Goal: Information Seeking & Learning: Check status

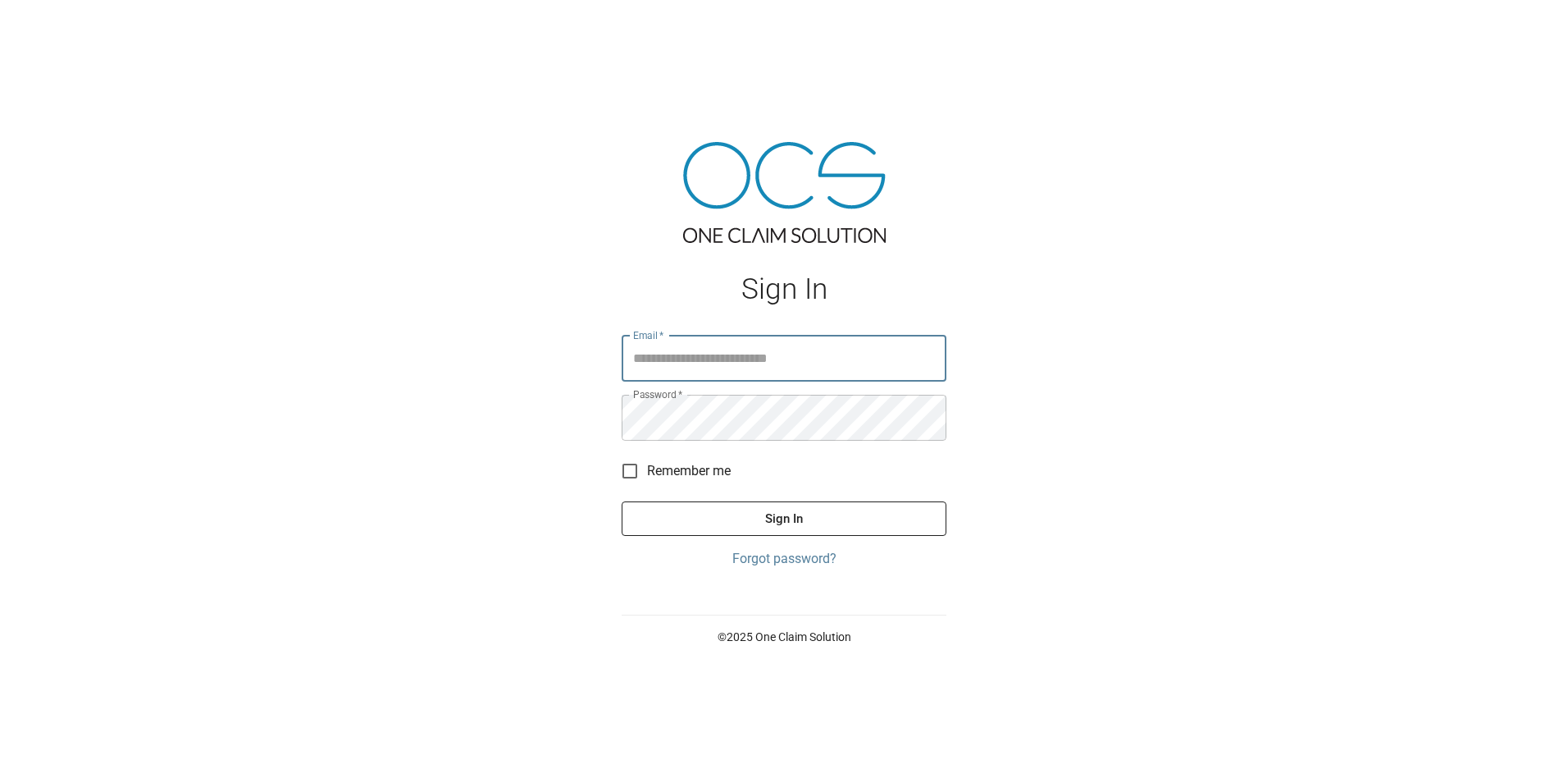
type input "**********"
click at [763, 526] on button "Sign In" at bounding box center [784, 519] width 324 height 34
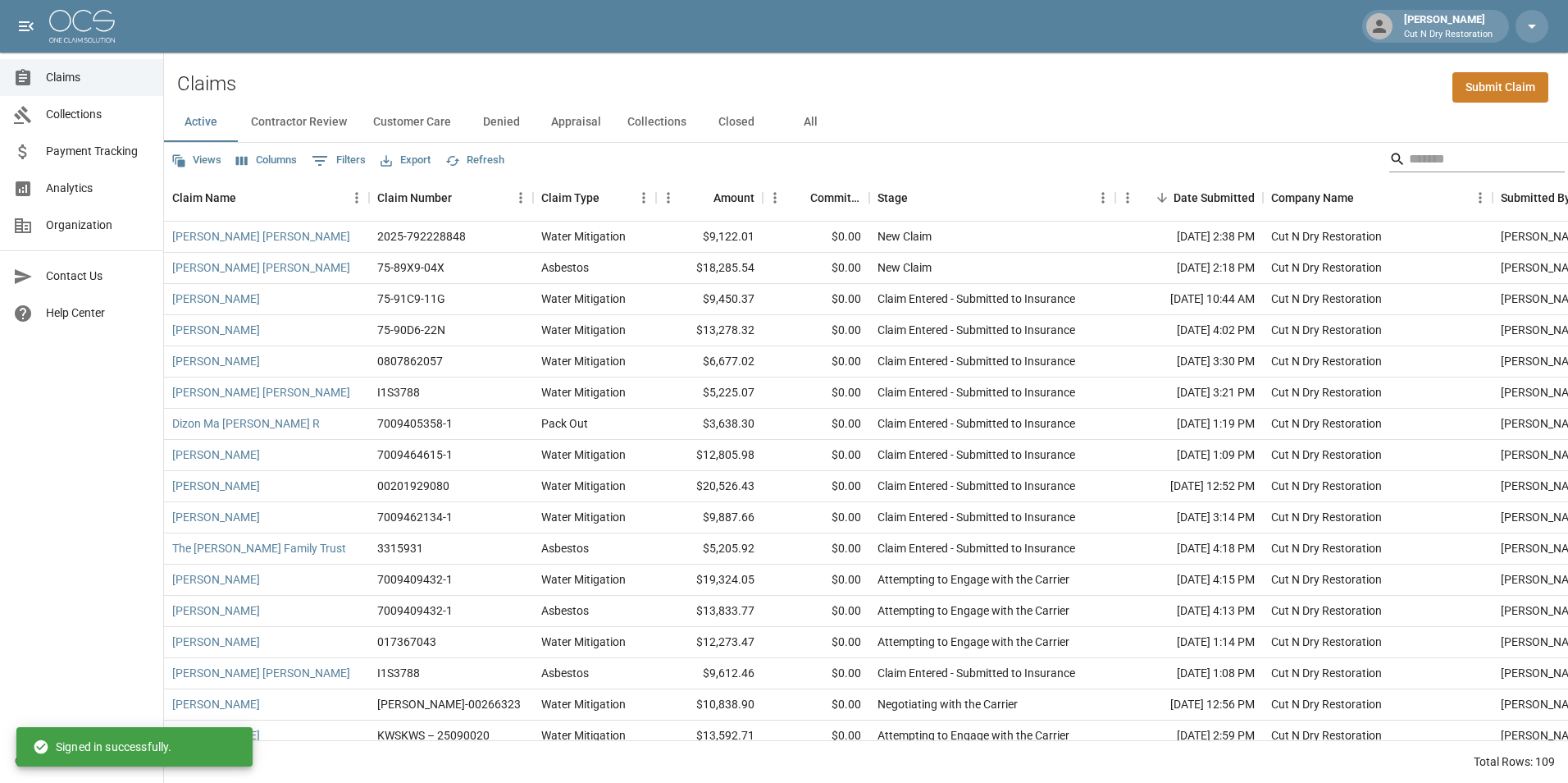
click at [1443, 152] on input "Search" at bounding box center [1474, 159] width 131 height 27
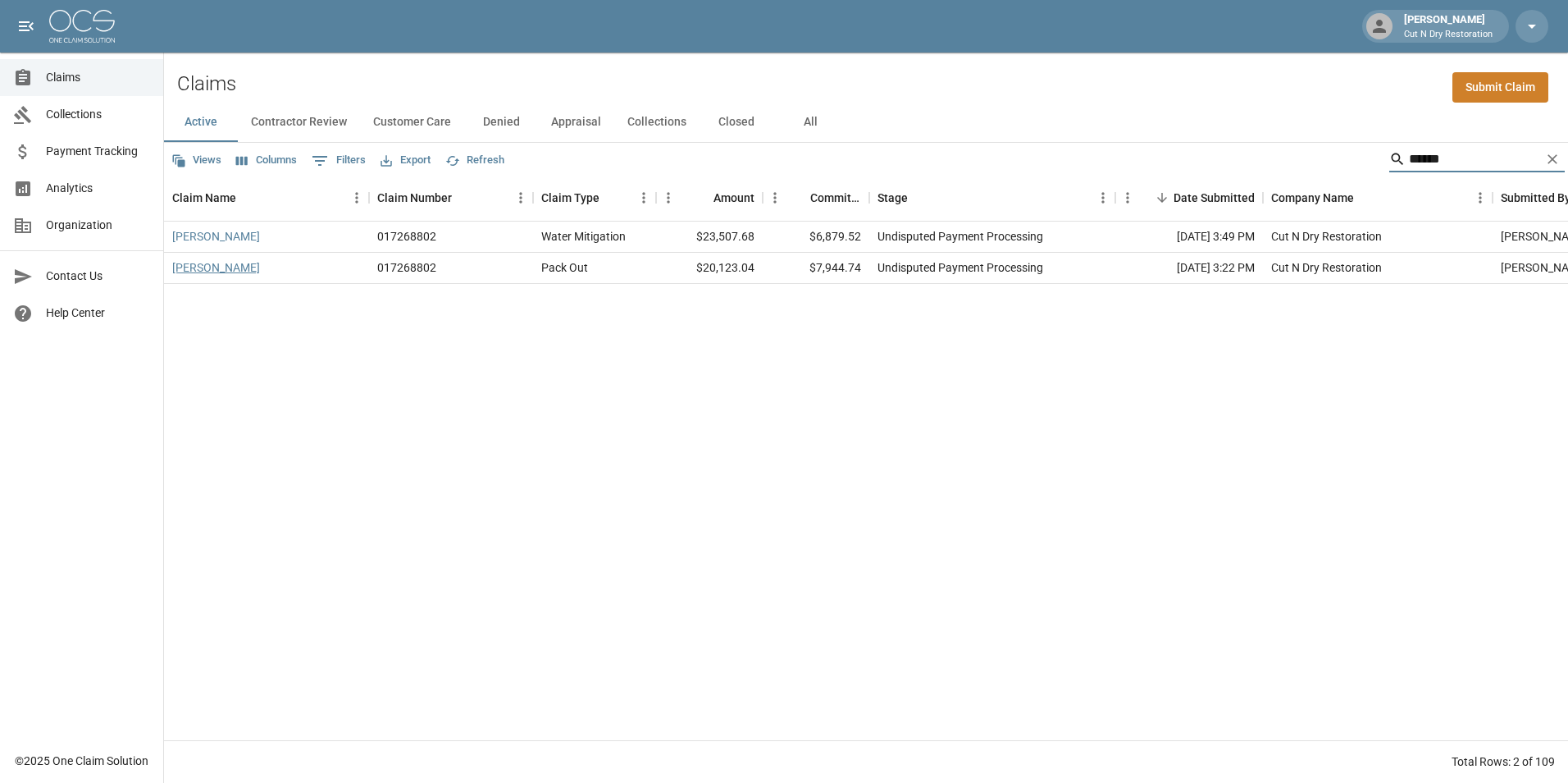
type input "******"
click at [228, 273] on link "Moy Howard" at bounding box center [216, 267] width 88 height 16
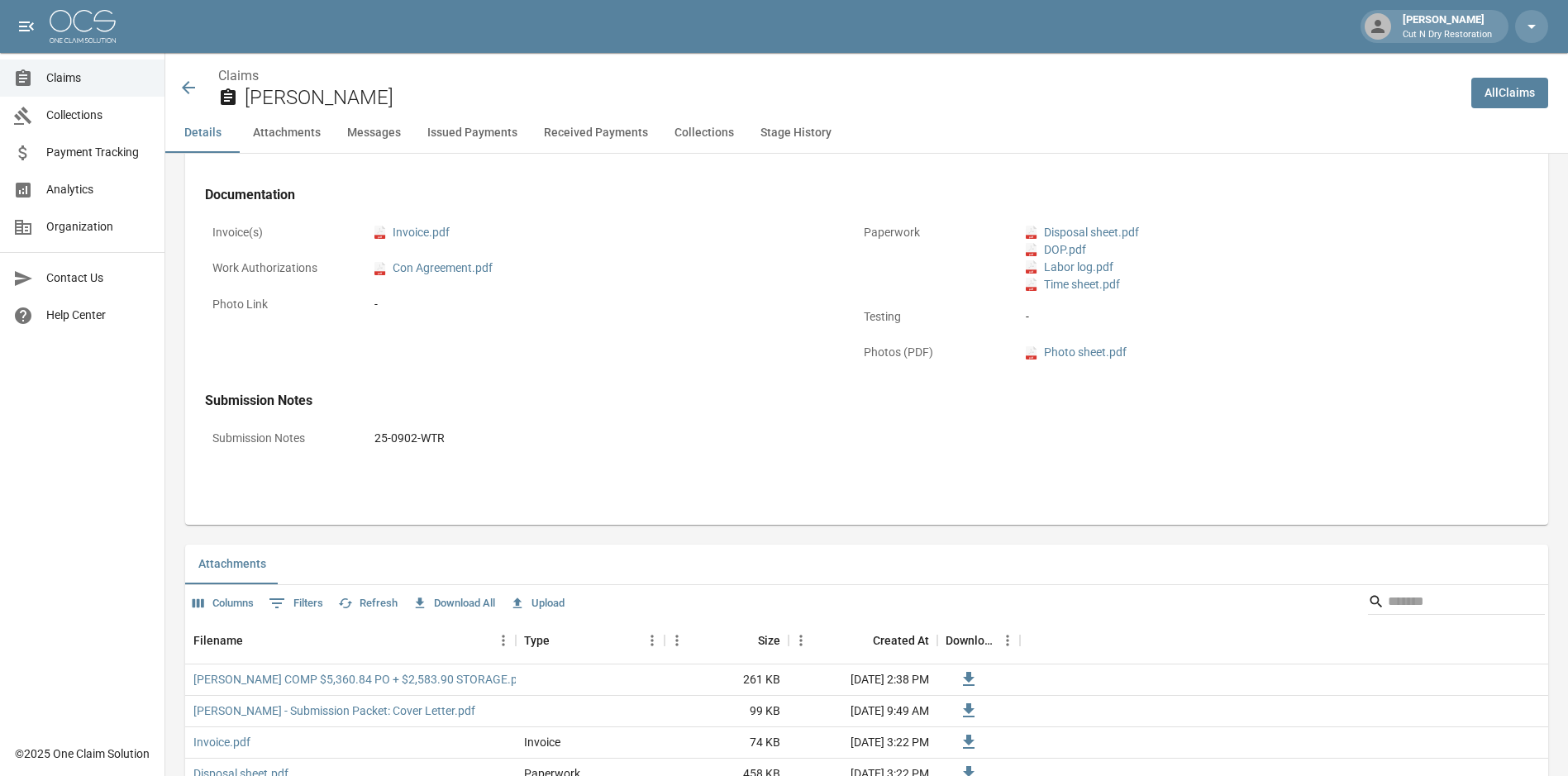
scroll to position [661, 0]
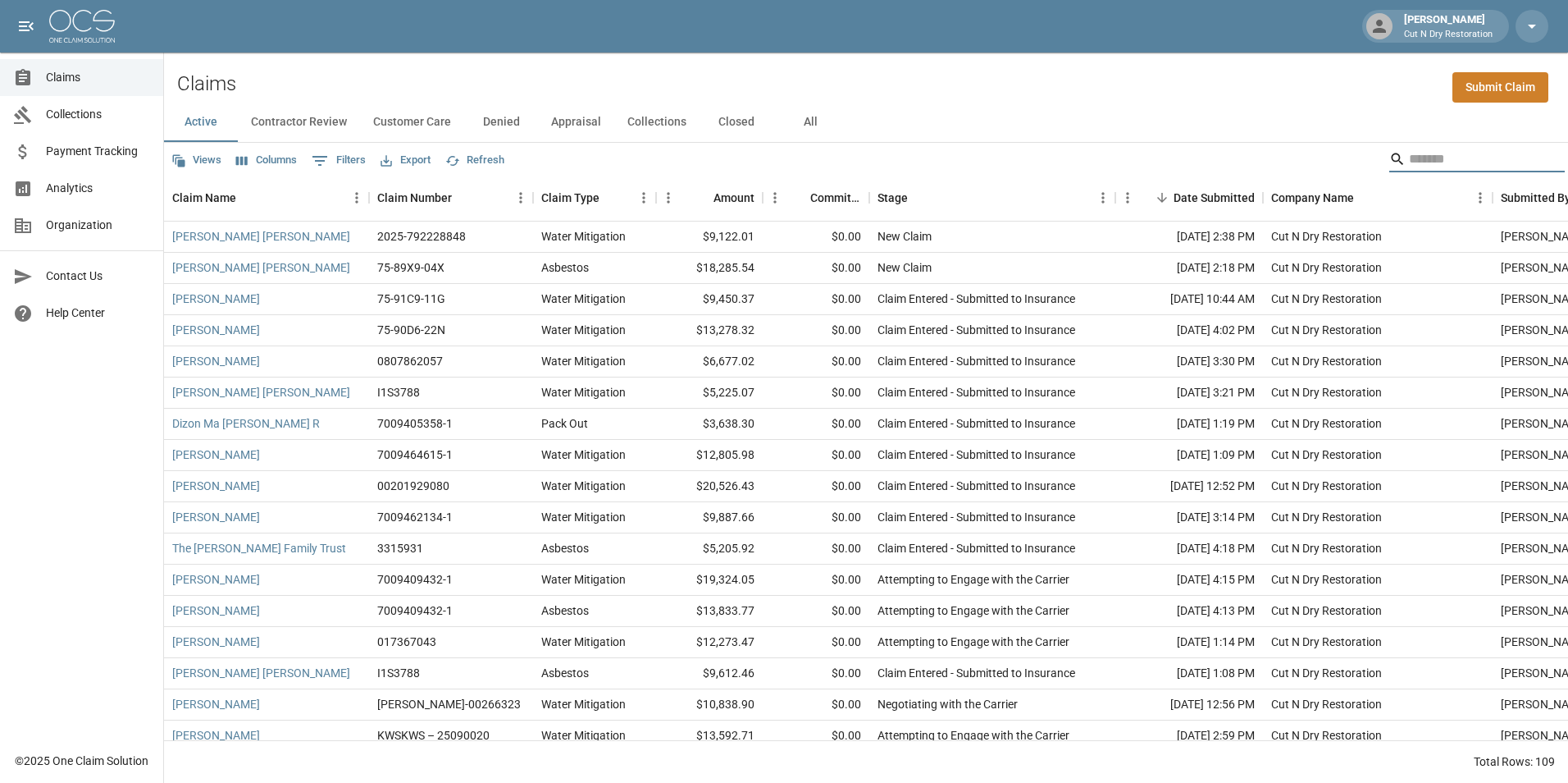
click at [1430, 162] on input "Search" at bounding box center [1474, 159] width 131 height 27
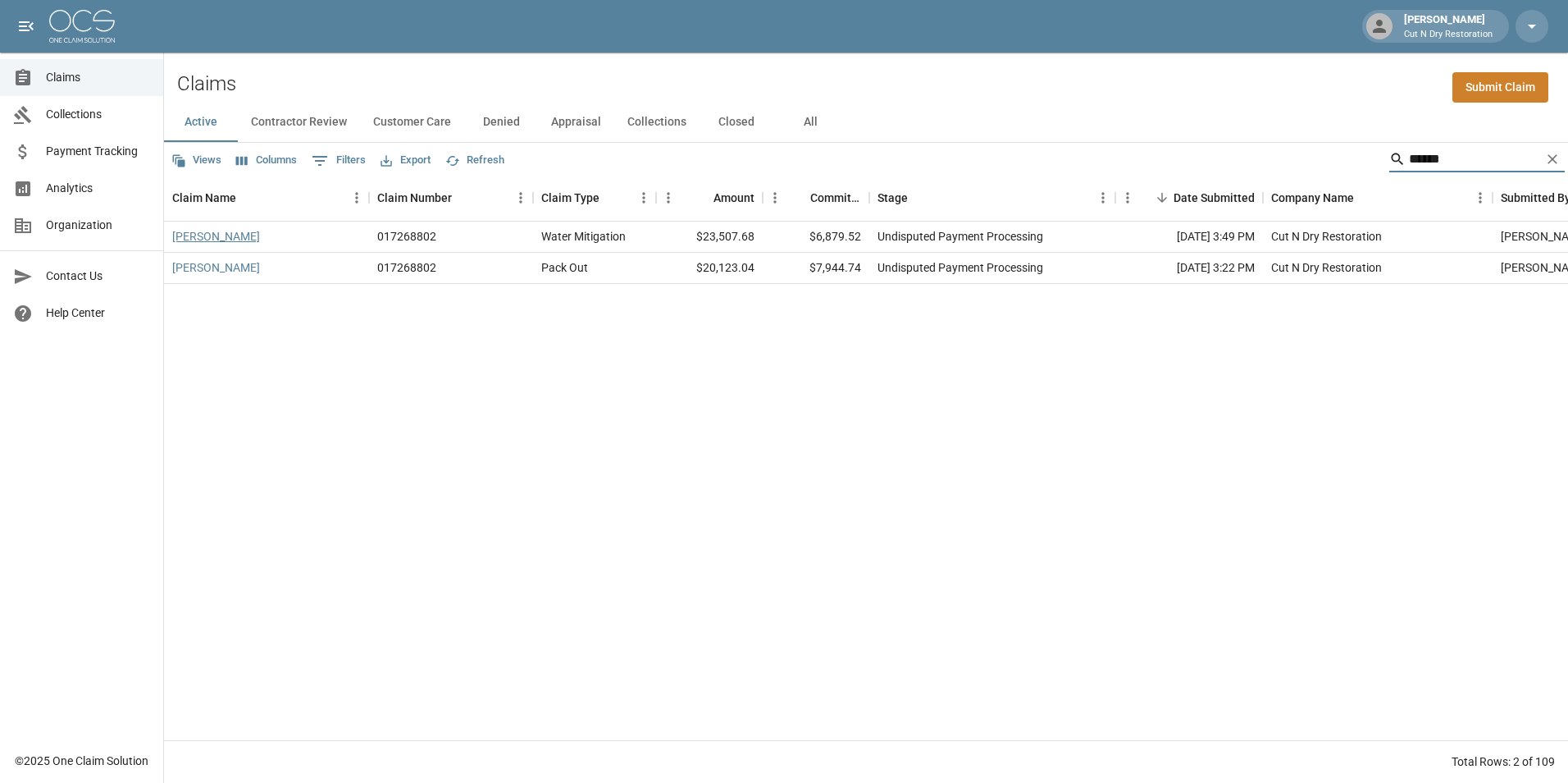
type input "******"
click at [213, 236] on link "Moy Howard" at bounding box center [216, 236] width 88 height 16
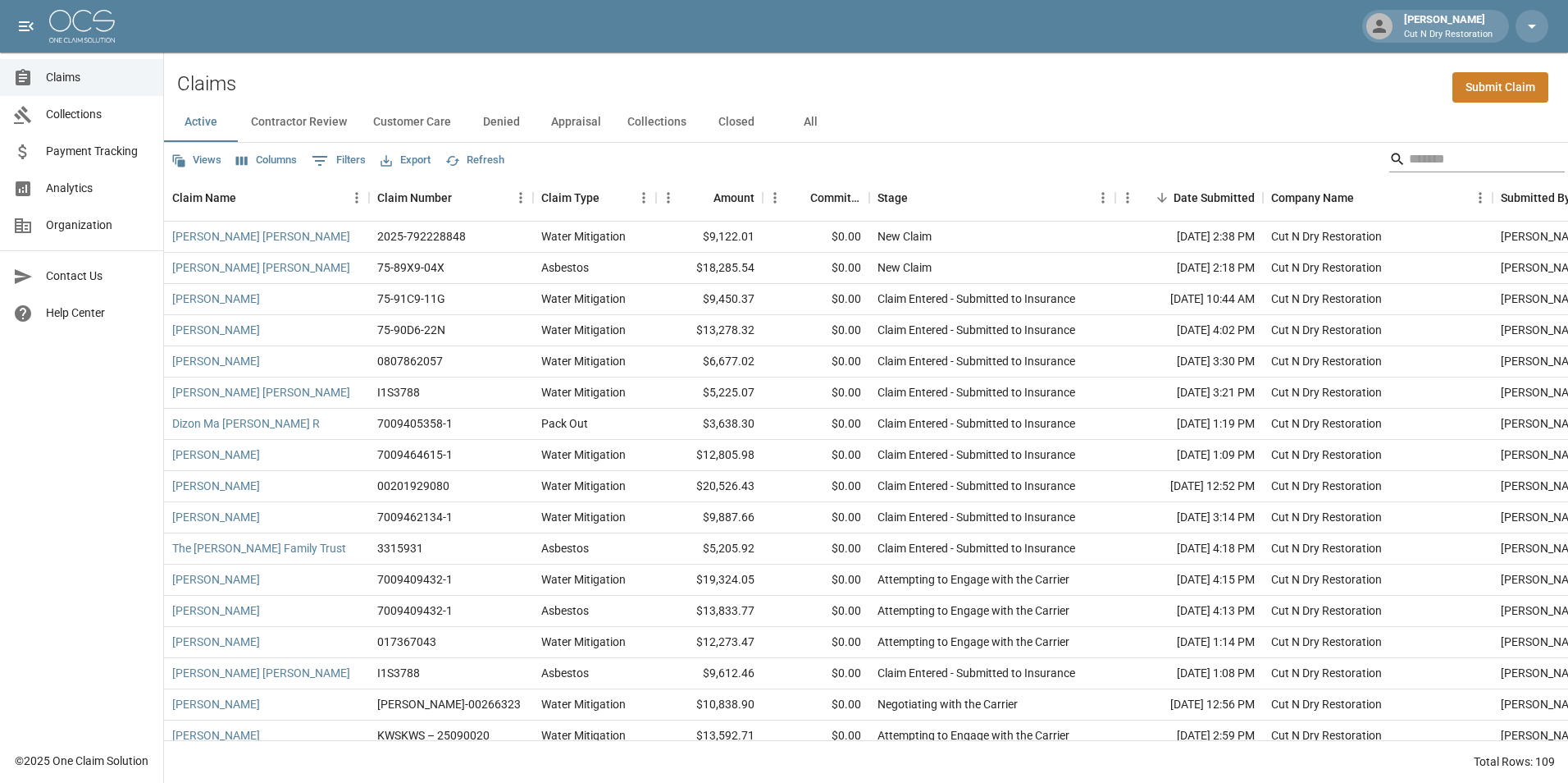
click at [1508, 167] on input "Search" at bounding box center [1474, 159] width 131 height 27
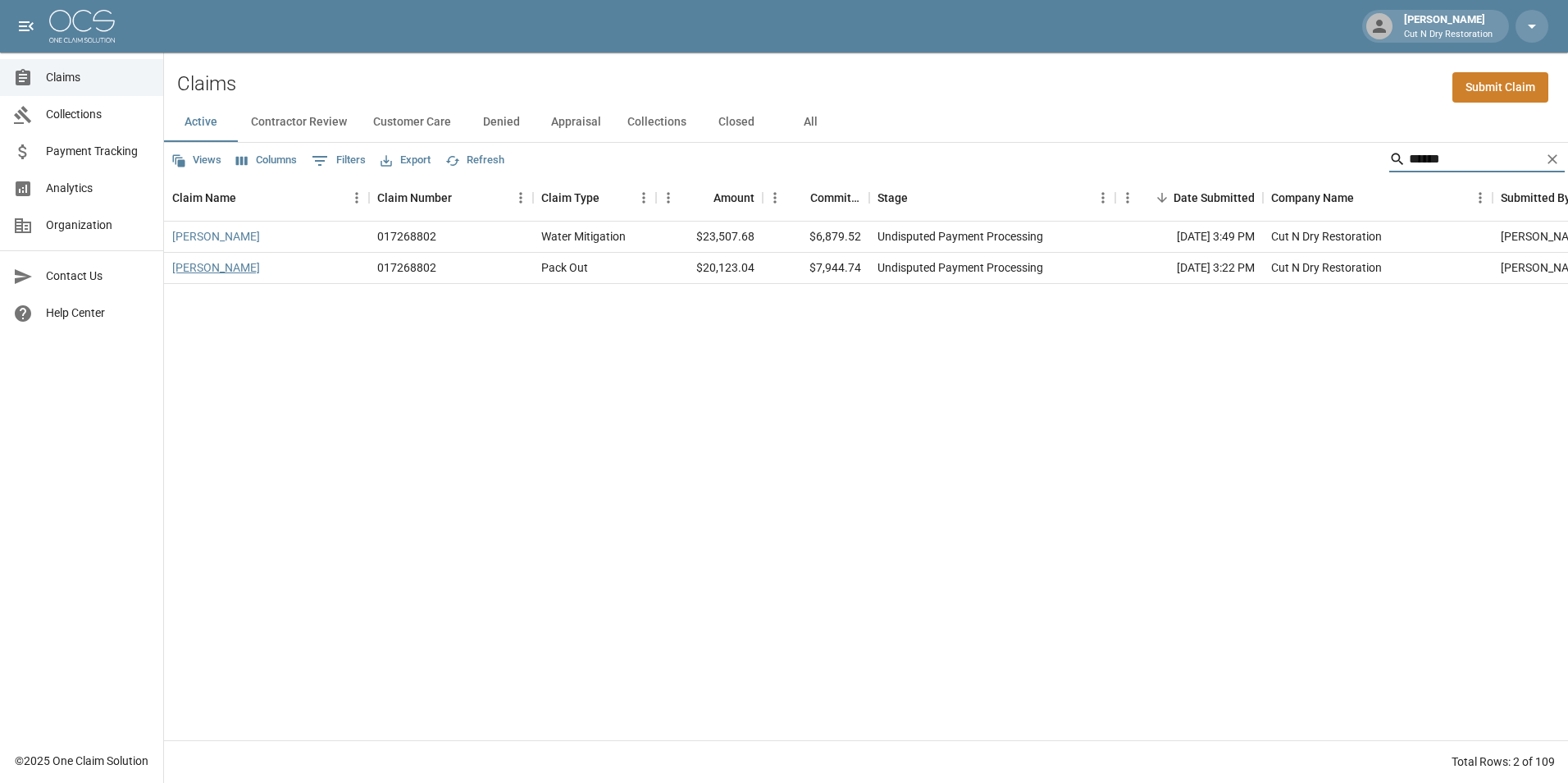
type input "******"
click at [229, 271] on link "Moy Howard" at bounding box center [216, 267] width 88 height 16
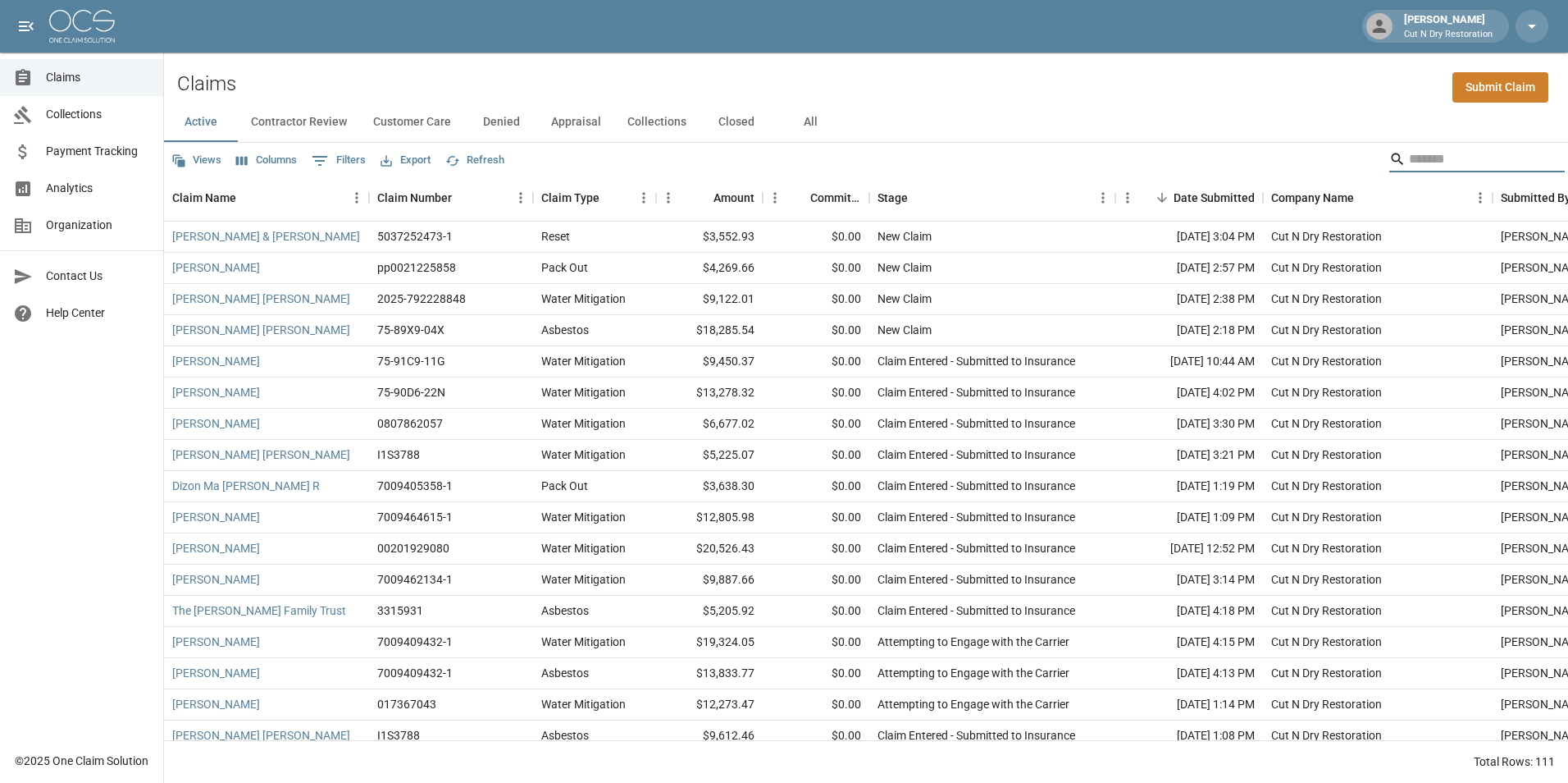
click at [1409, 160] on input "Search" at bounding box center [1474, 159] width 131 height 27
click at [812, 136] on button "All" at bounding box center [810, 122] width 74 height 39
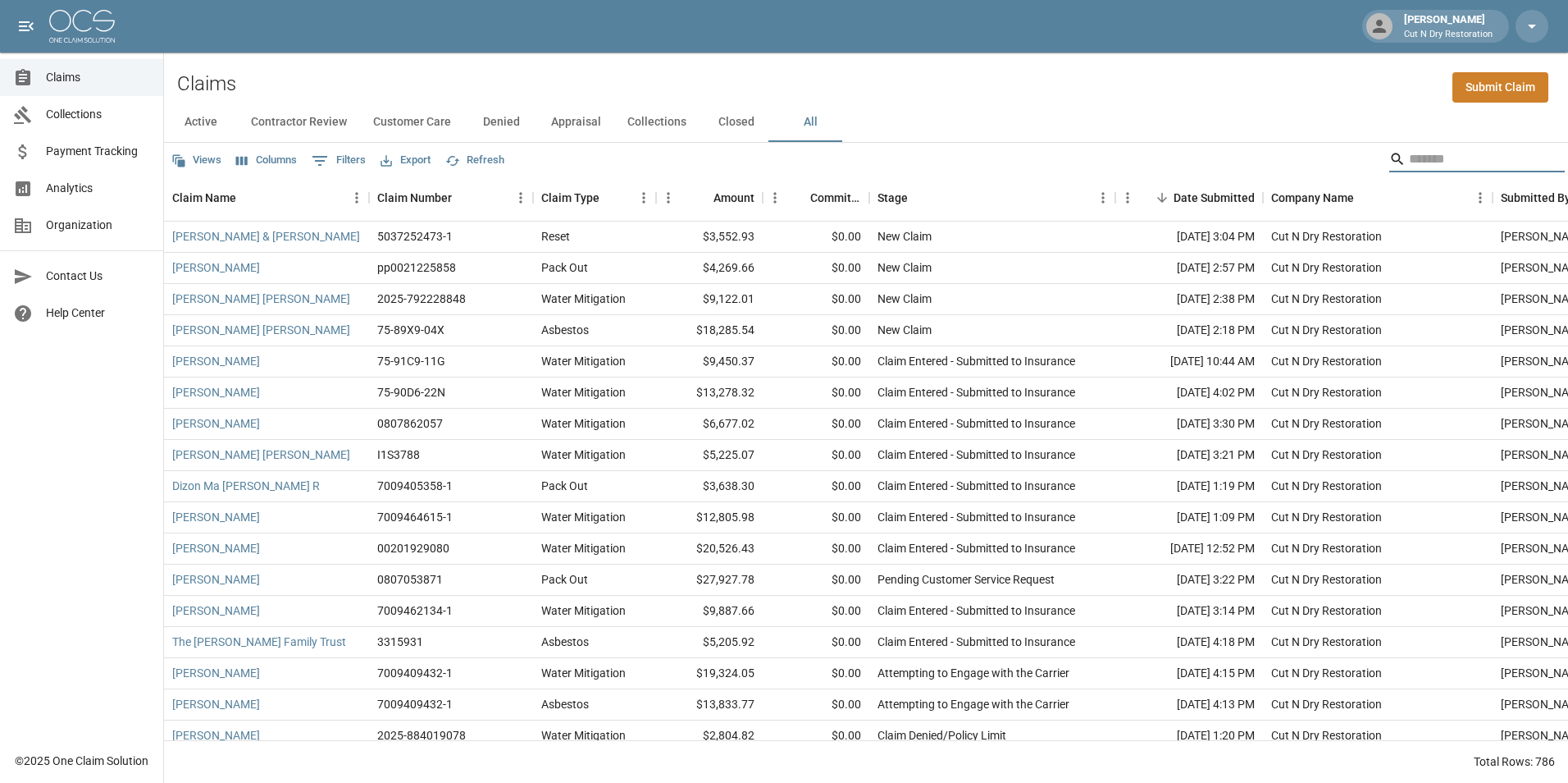
click at [1409, 158] on input "Search" at bounding box center [1474, 159] width 131 height 27
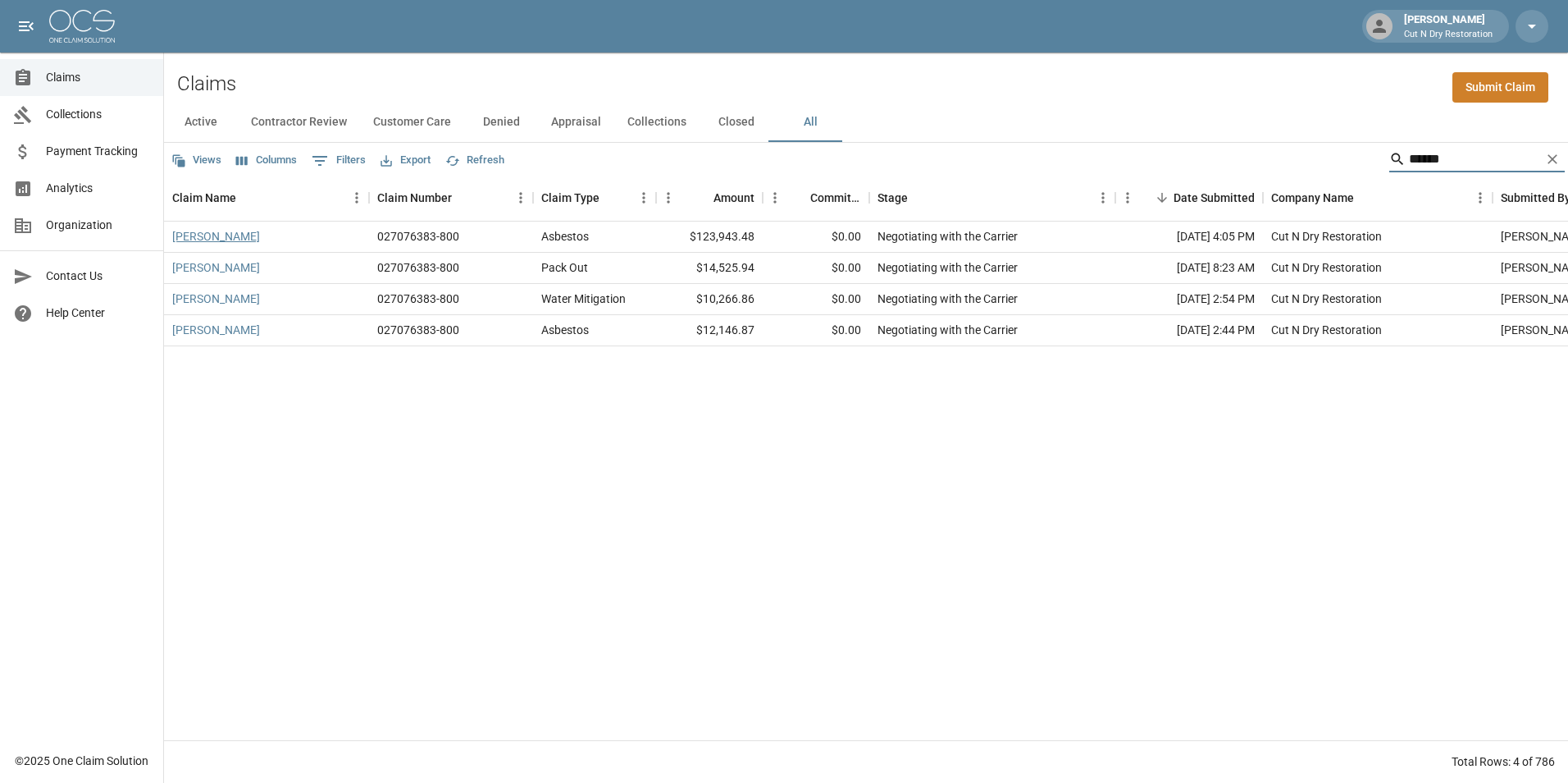
type input "******"
click at [260, 234] on link "[PERSON_NAME]" at bounding box center [216, 236] width 88 height 16
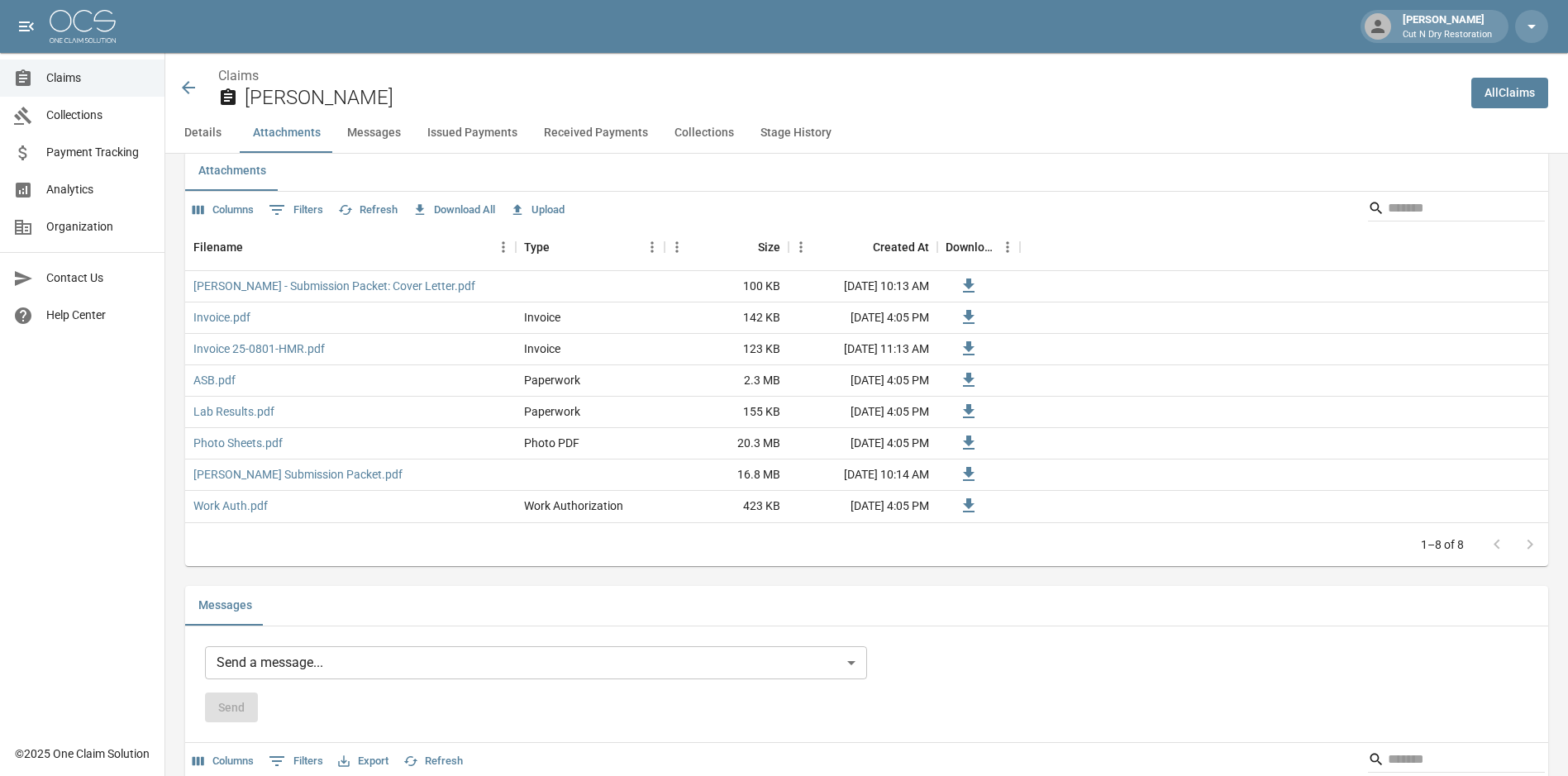
scroll to position [992, 0]
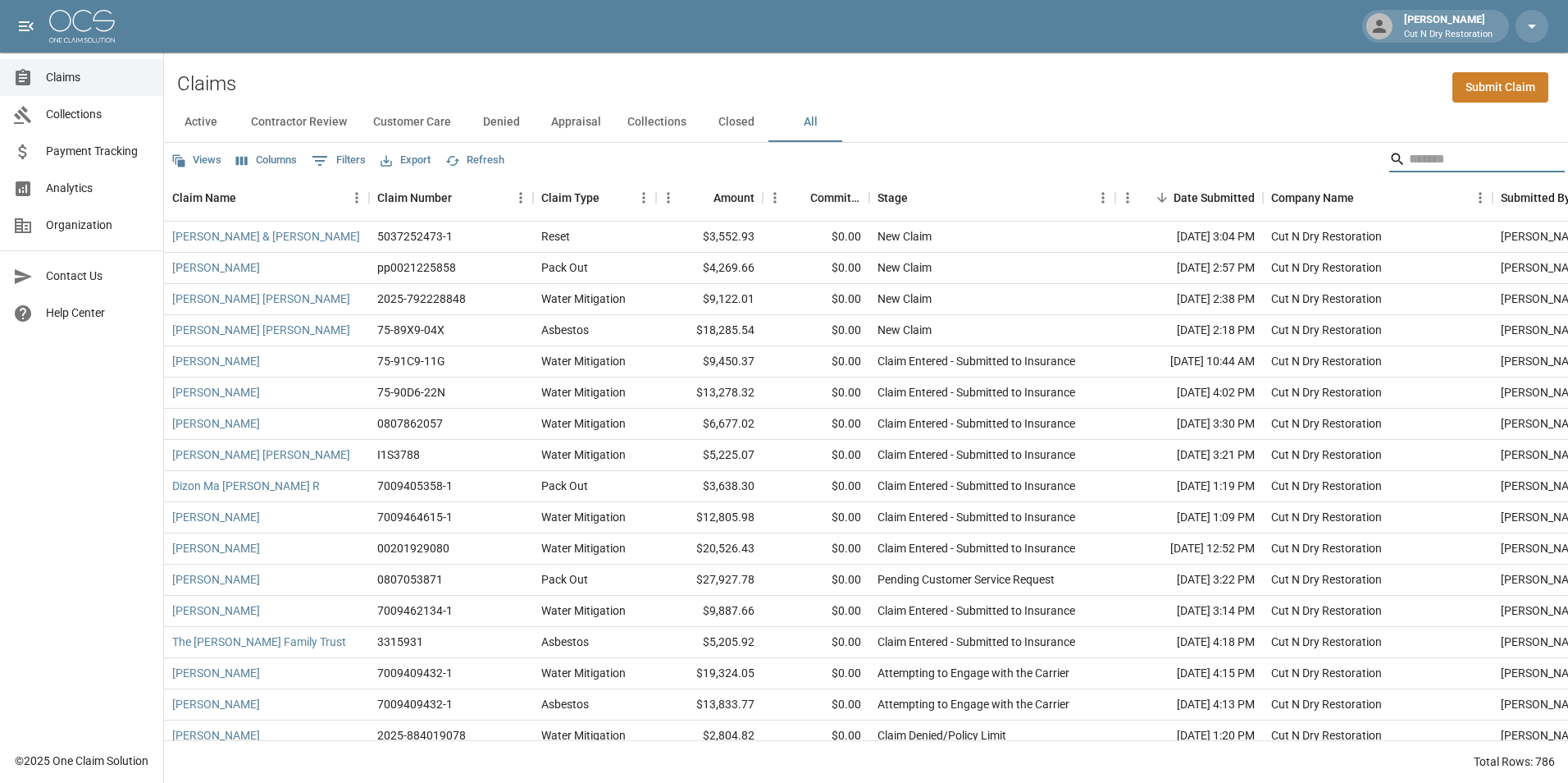
click at [1419, 157] on input "Search" at bounding box center [1474, 159] width 131 height 27
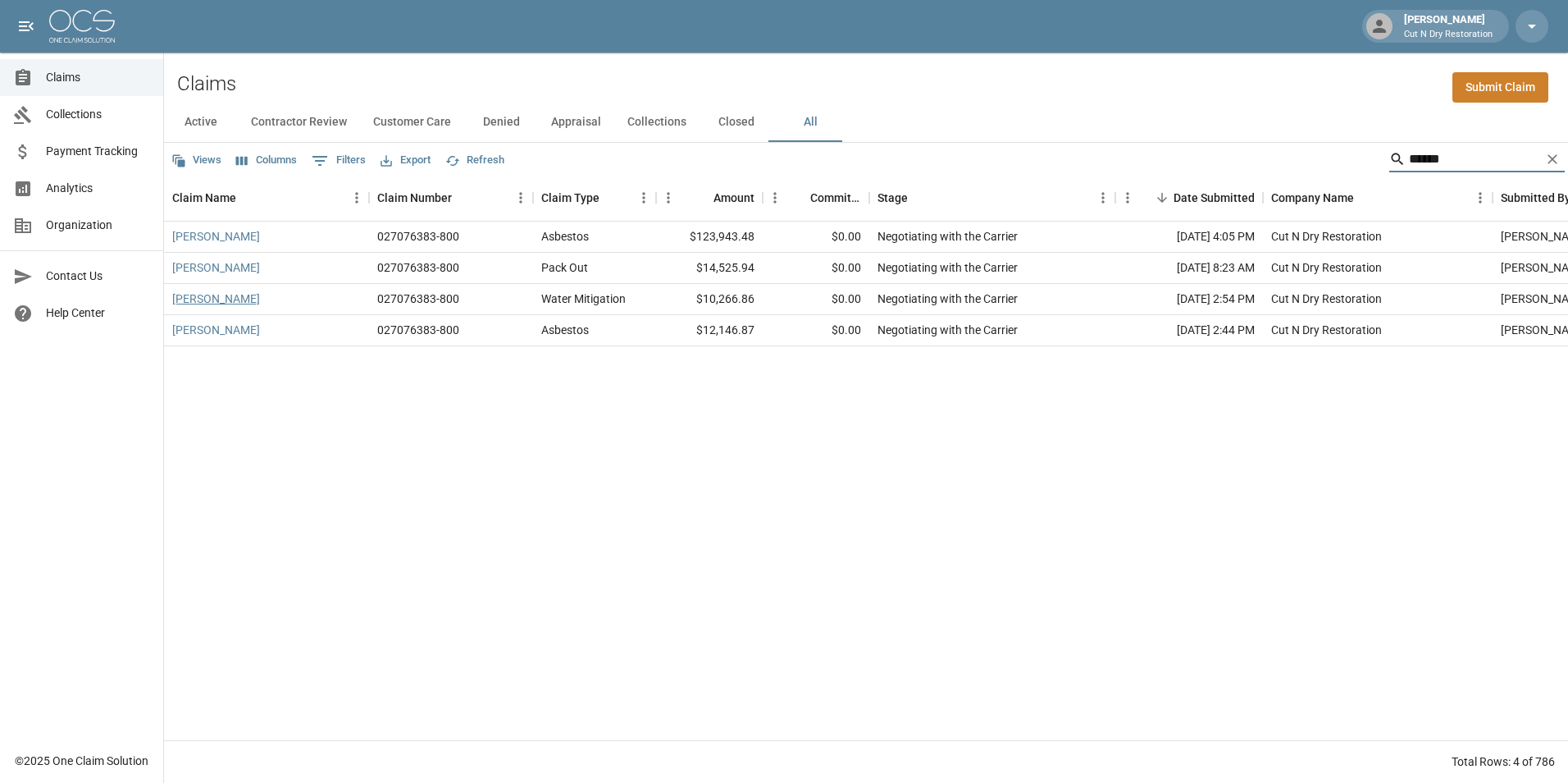
type input "******"
click at [236, 300] on link "[PERSON_NAME]" at bounding box center [216, 298] width 88 height 16
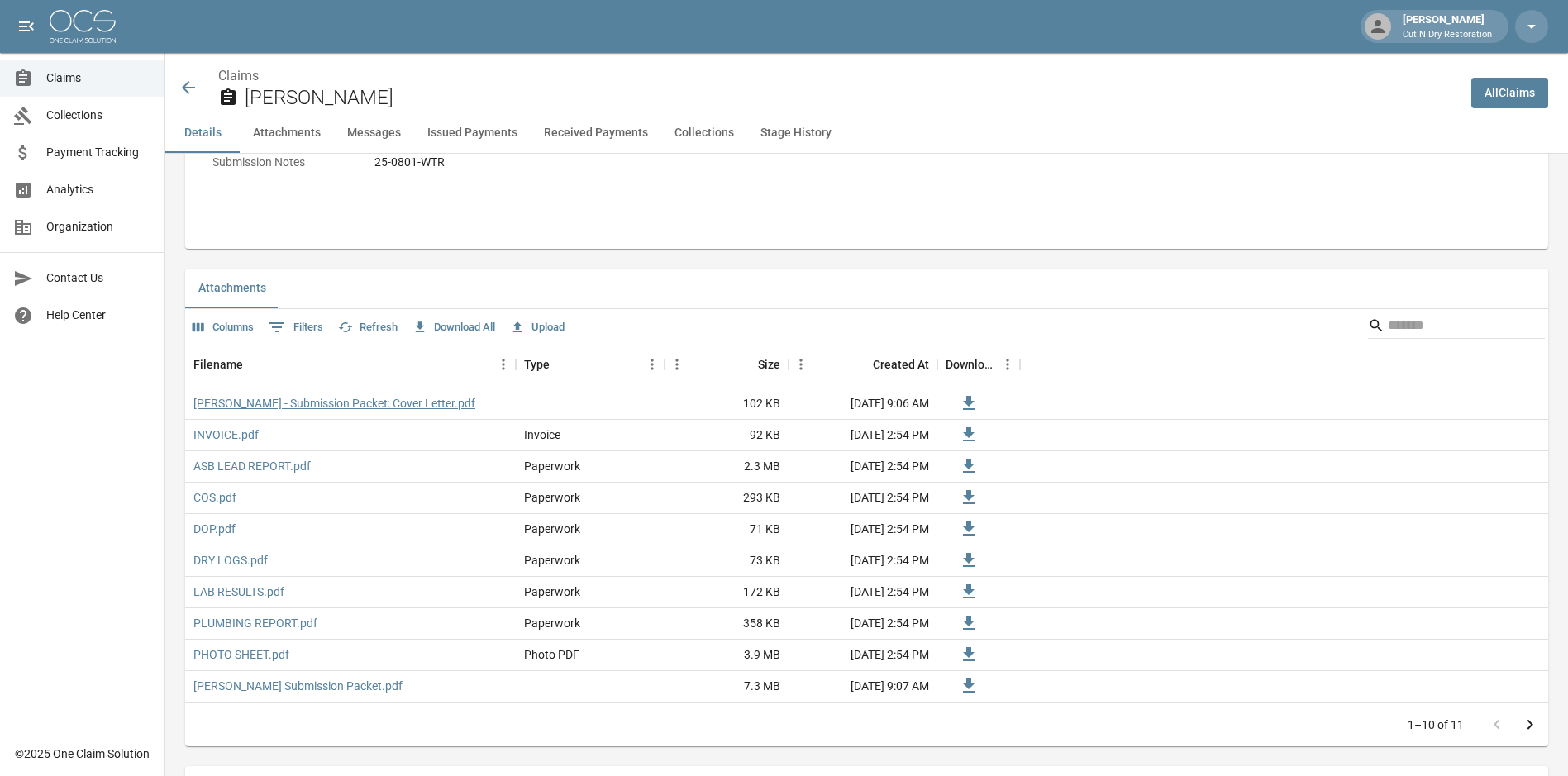
scroll to position [992, 0]
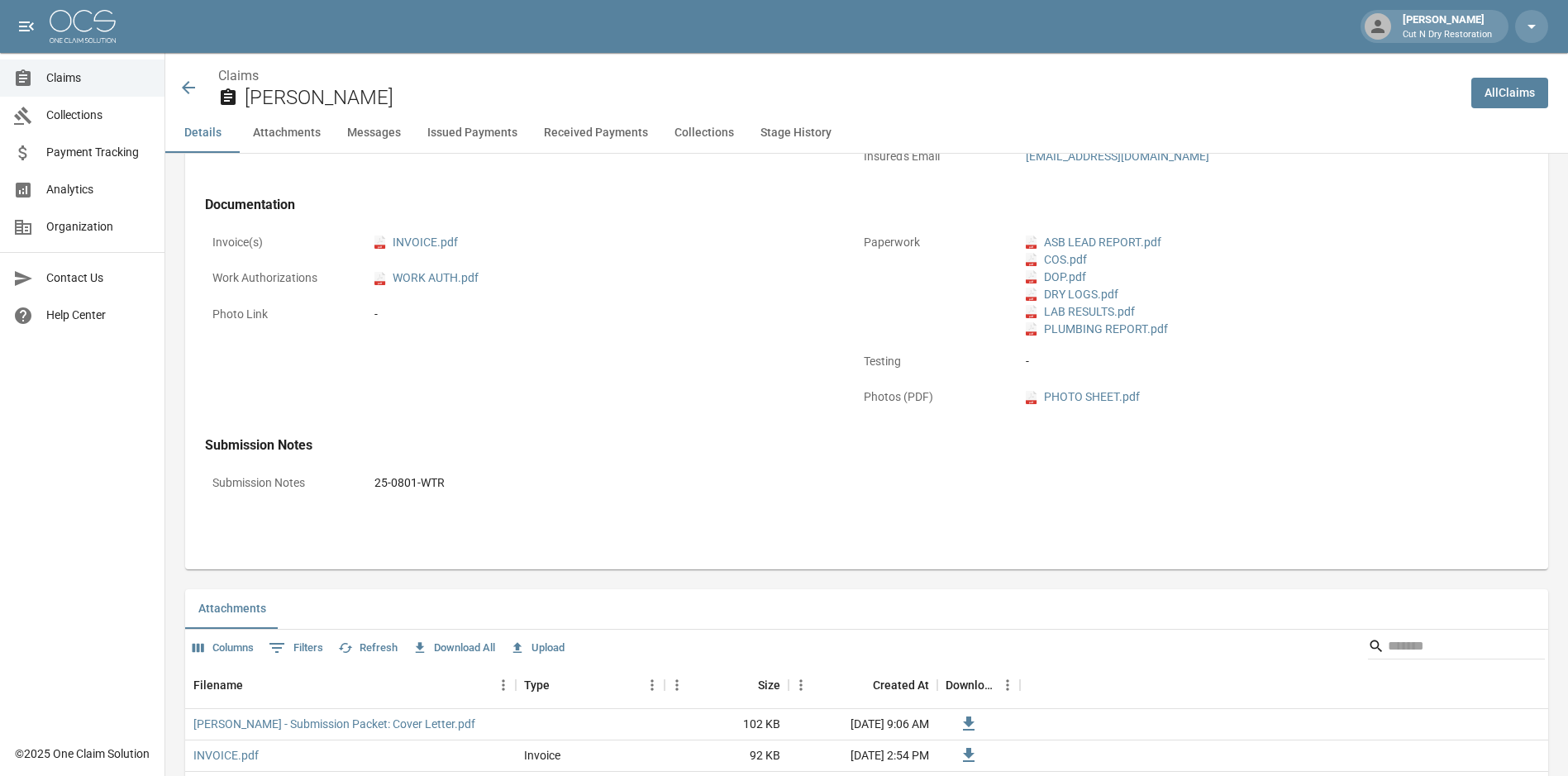
click at [490, 139] on button "Issued Payments" at bounding box center [472, 133] width 117 height 40
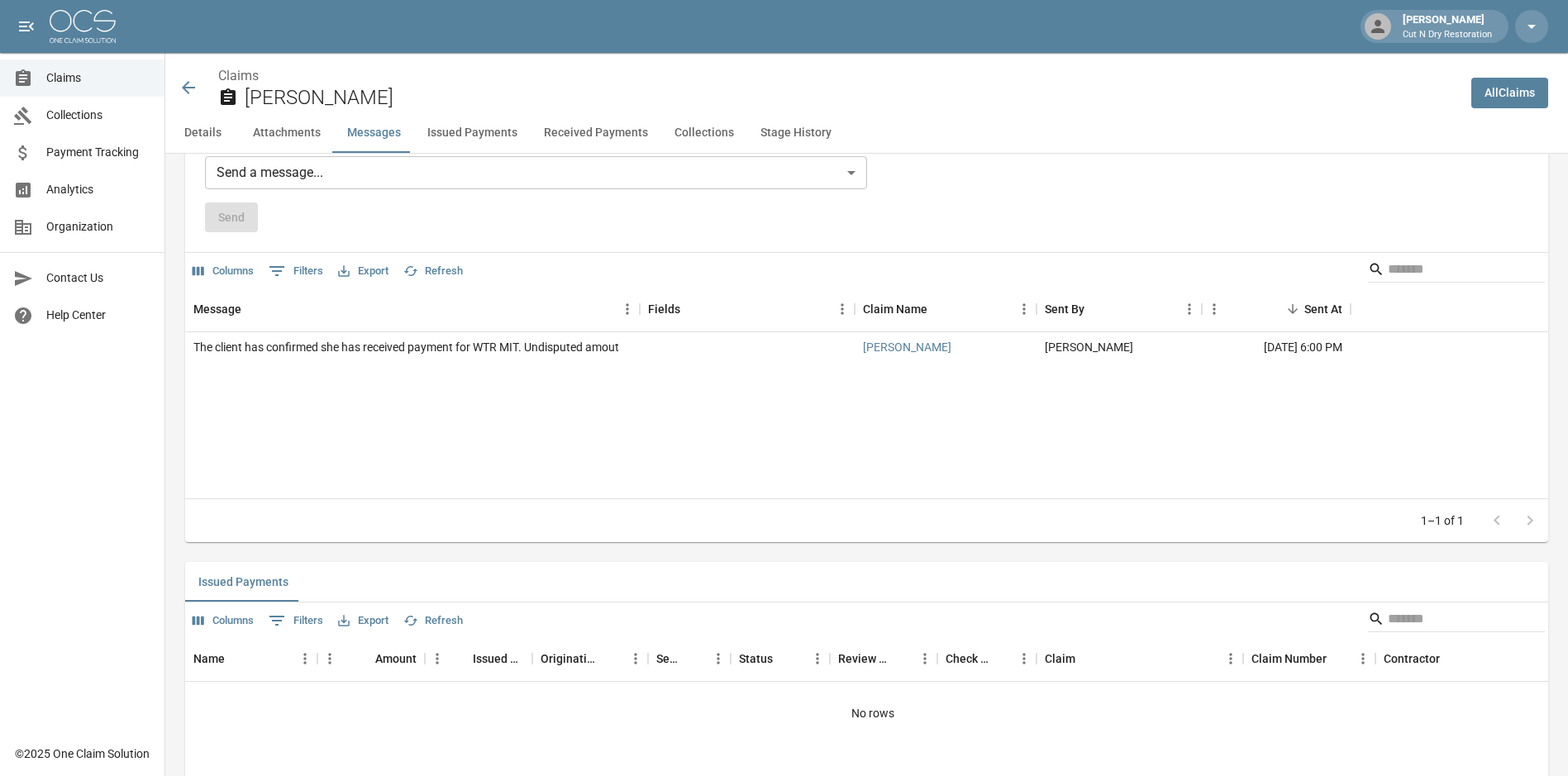
scroll to position [2009, 0]
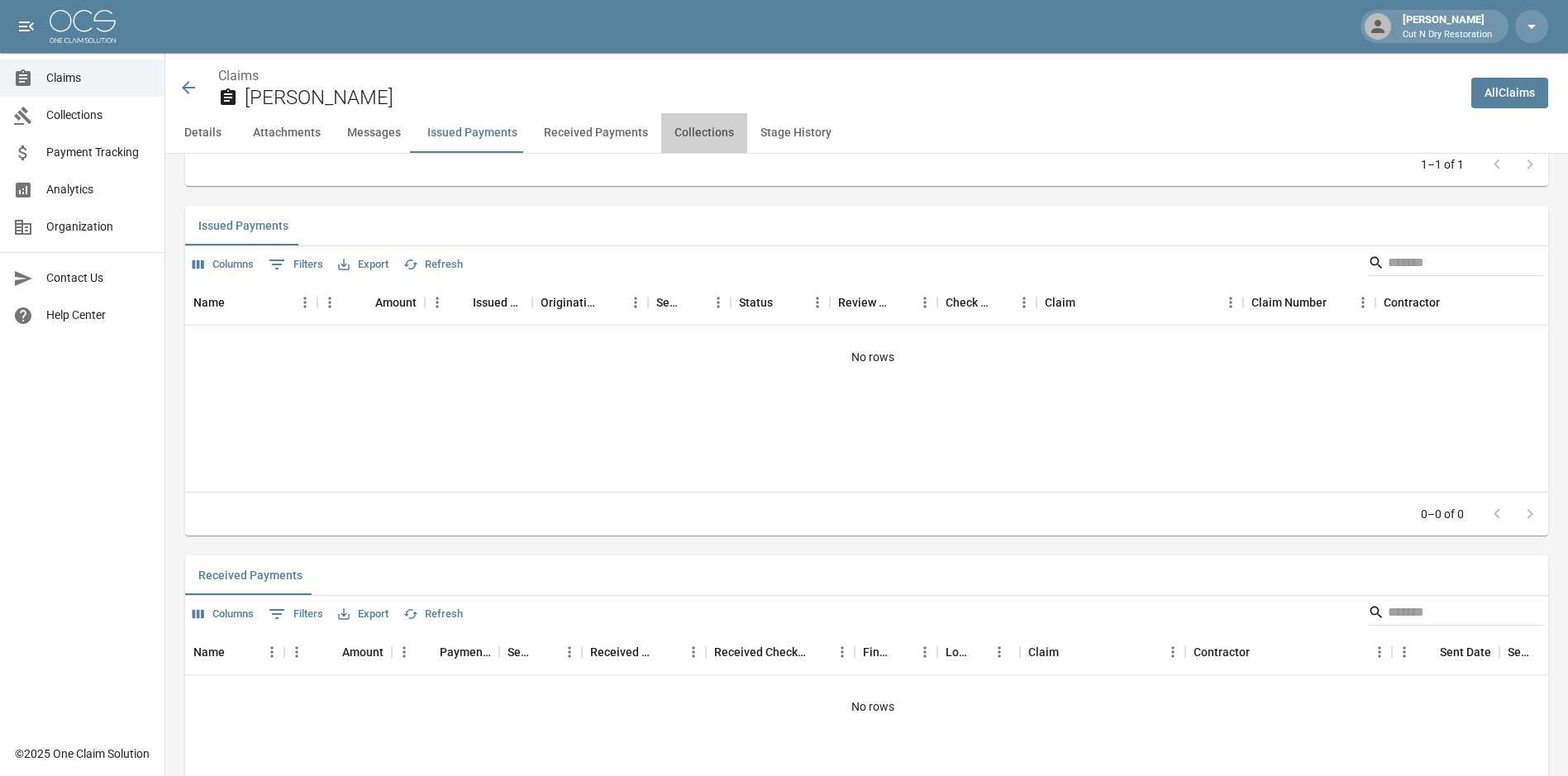
click at [709, 138] on button "Collections" at bounding box center [703, 133] width 86 height 40
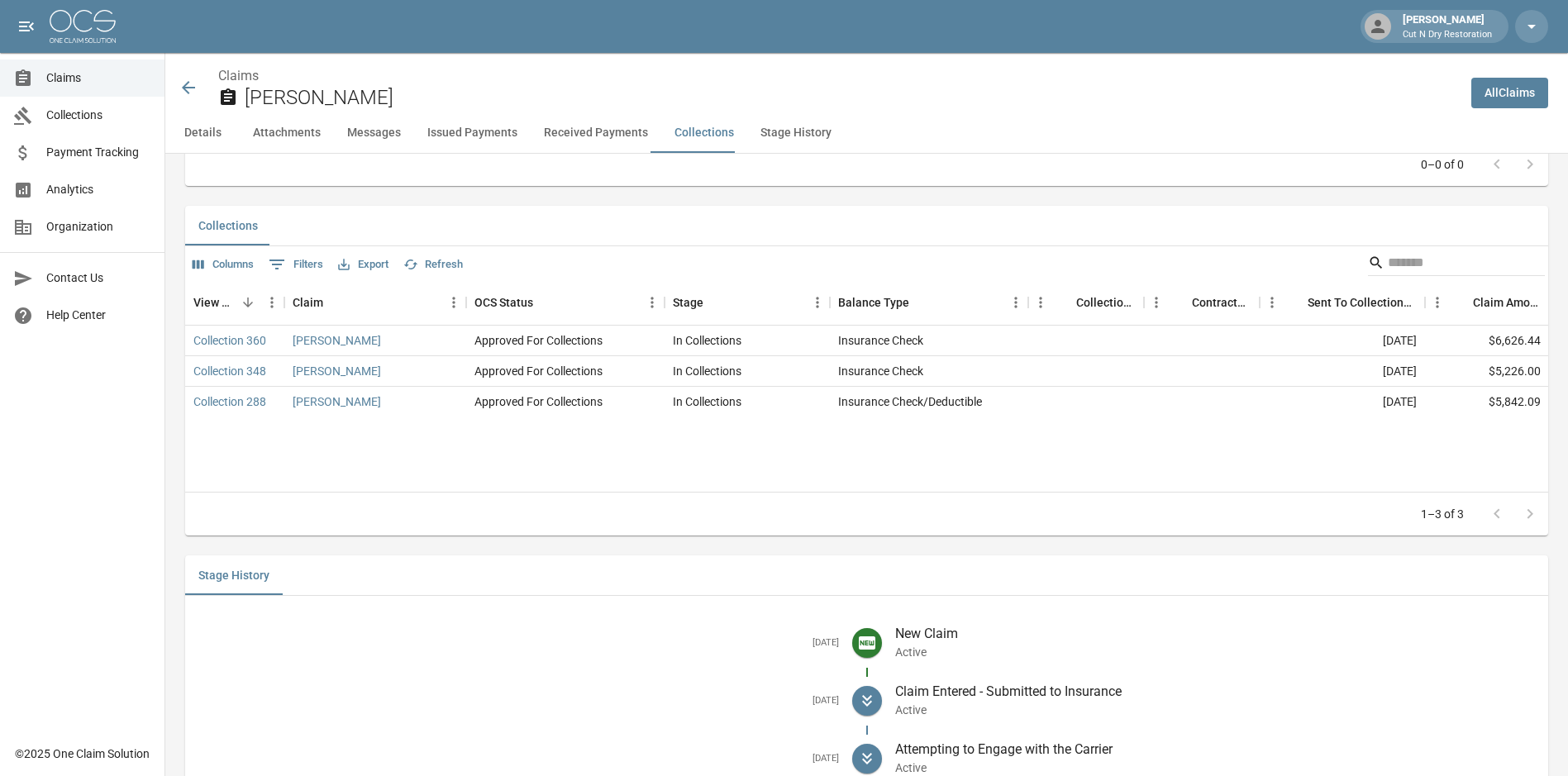
click at [615, 131] on button "Received Payments" at bounding box center [595, 133] width 131 height 40
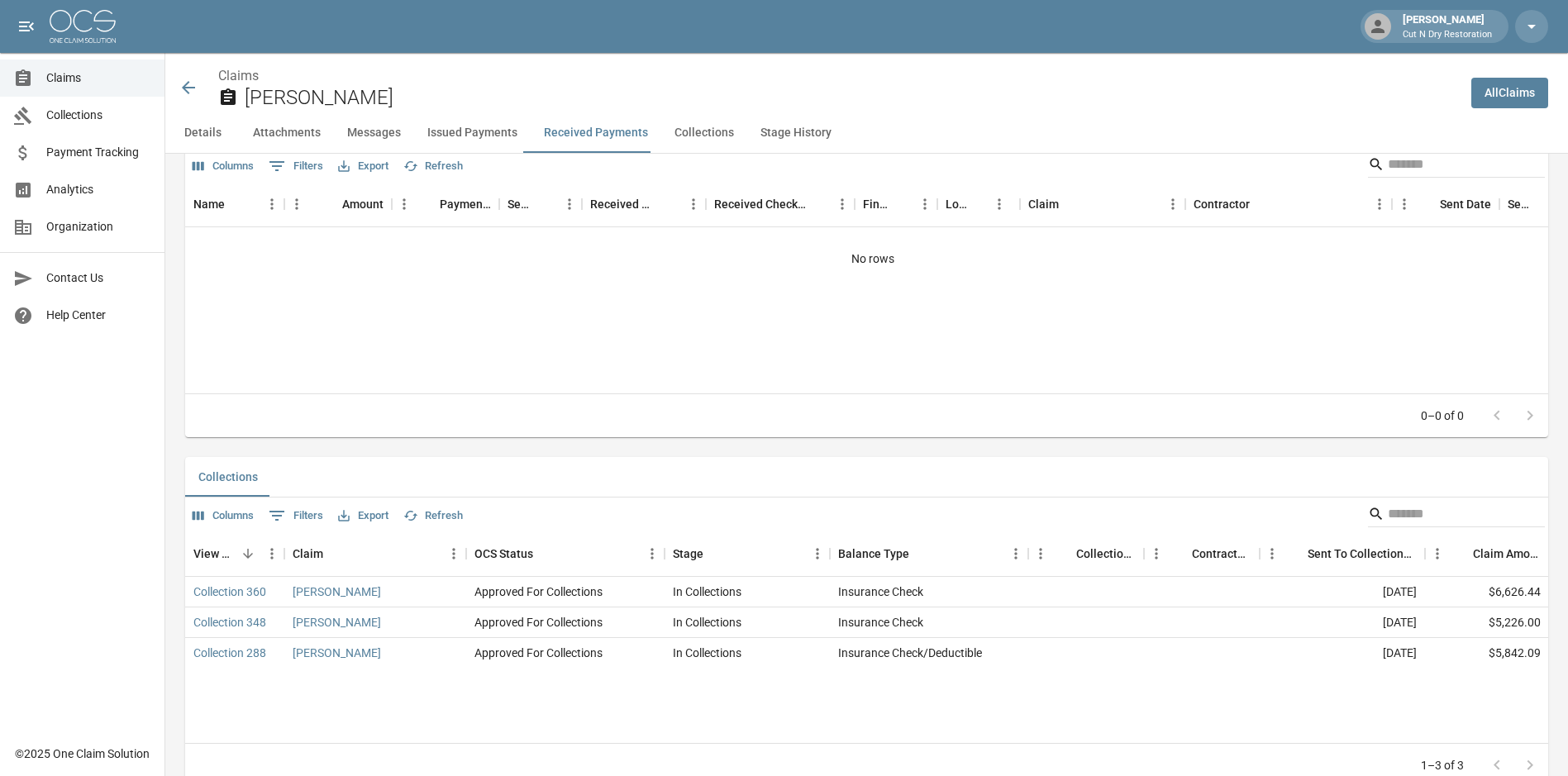
scroll to position [2358, 0]
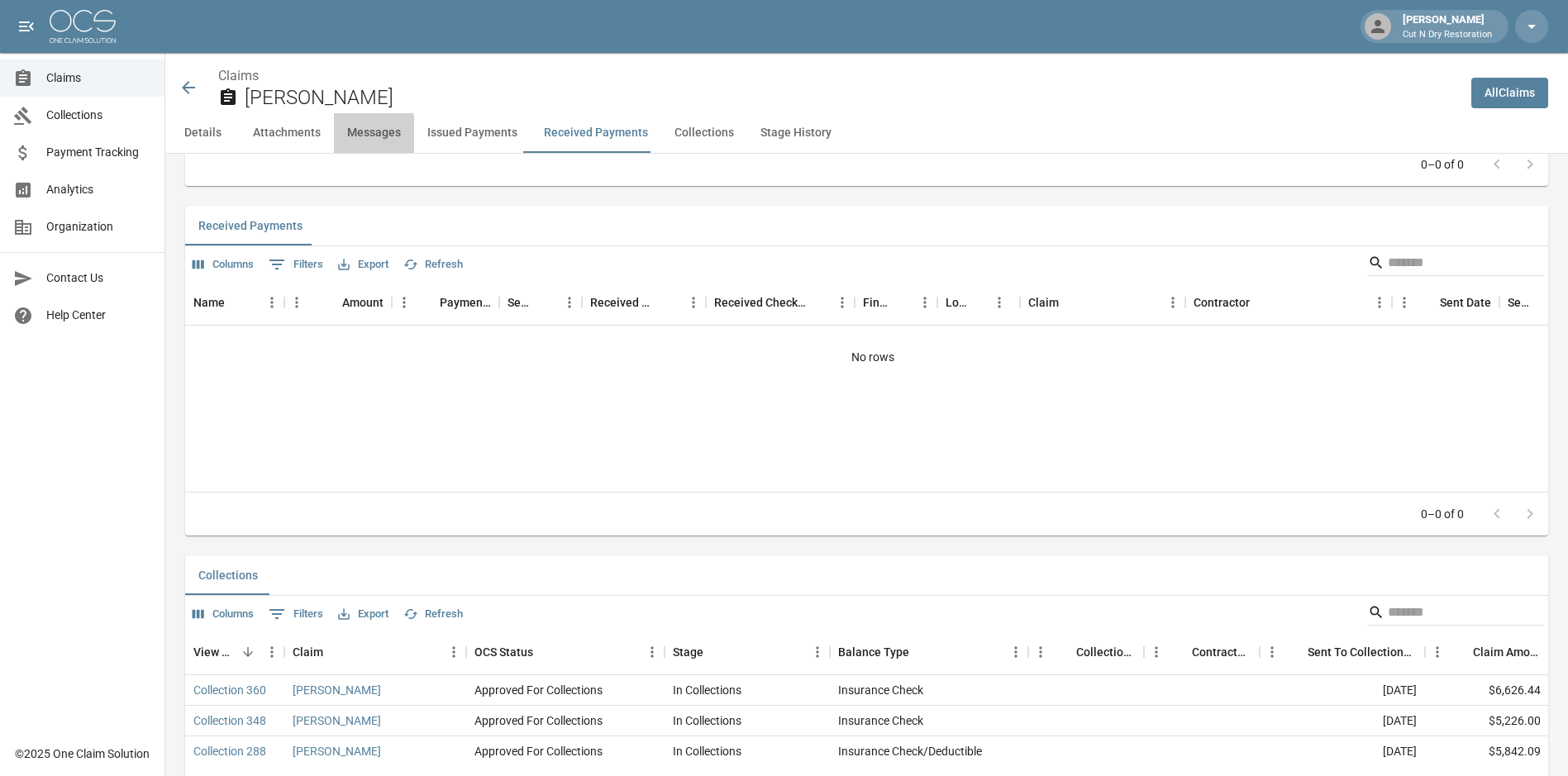
click at [357, 139] on button "Messages" at bounding box center [374, 133] width 80 height 40
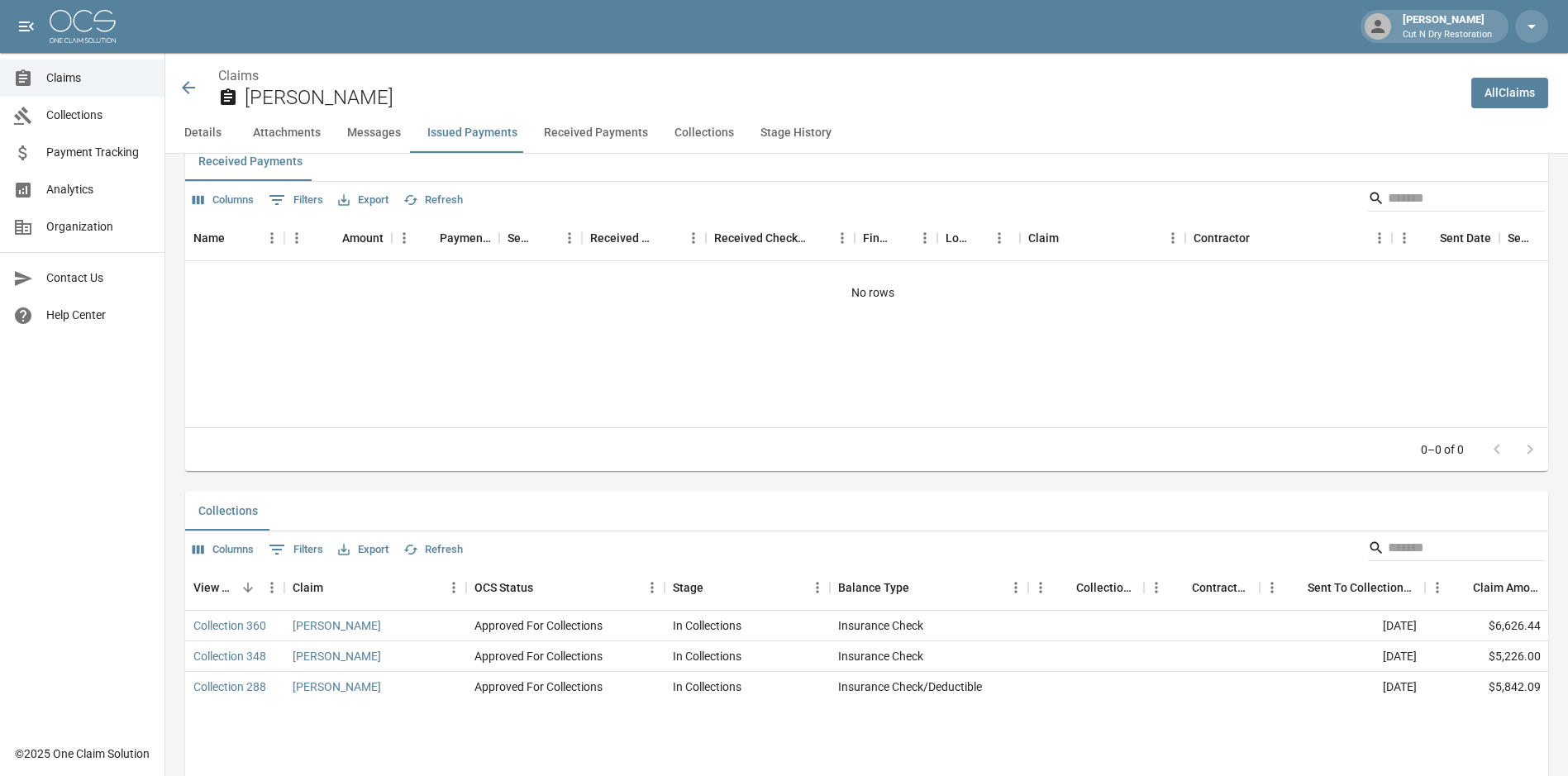
scroll to position [2616, 0]
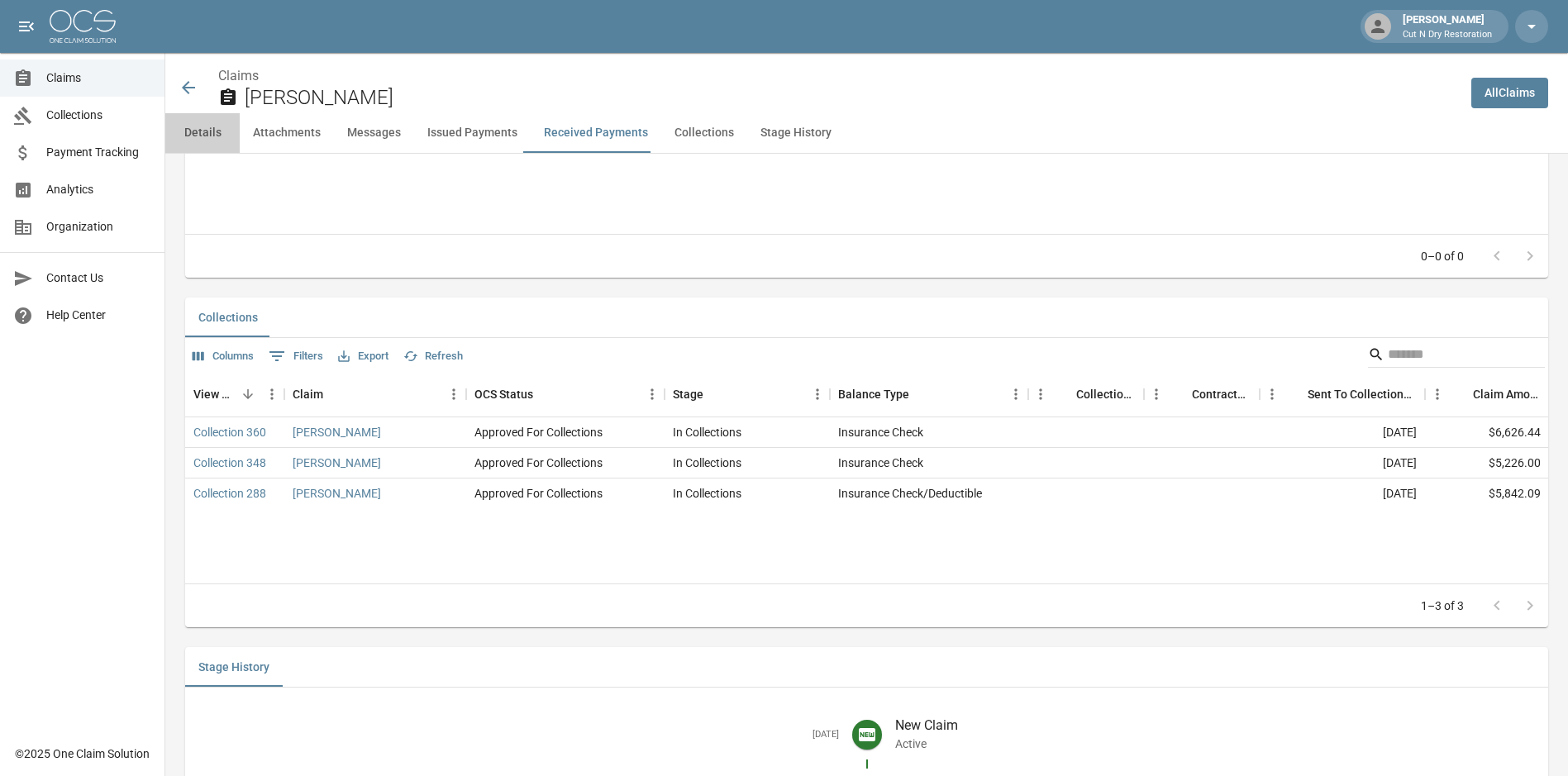
click at [215, 137] on button "Details" at bounding box center [202, 133] width 74 height 40
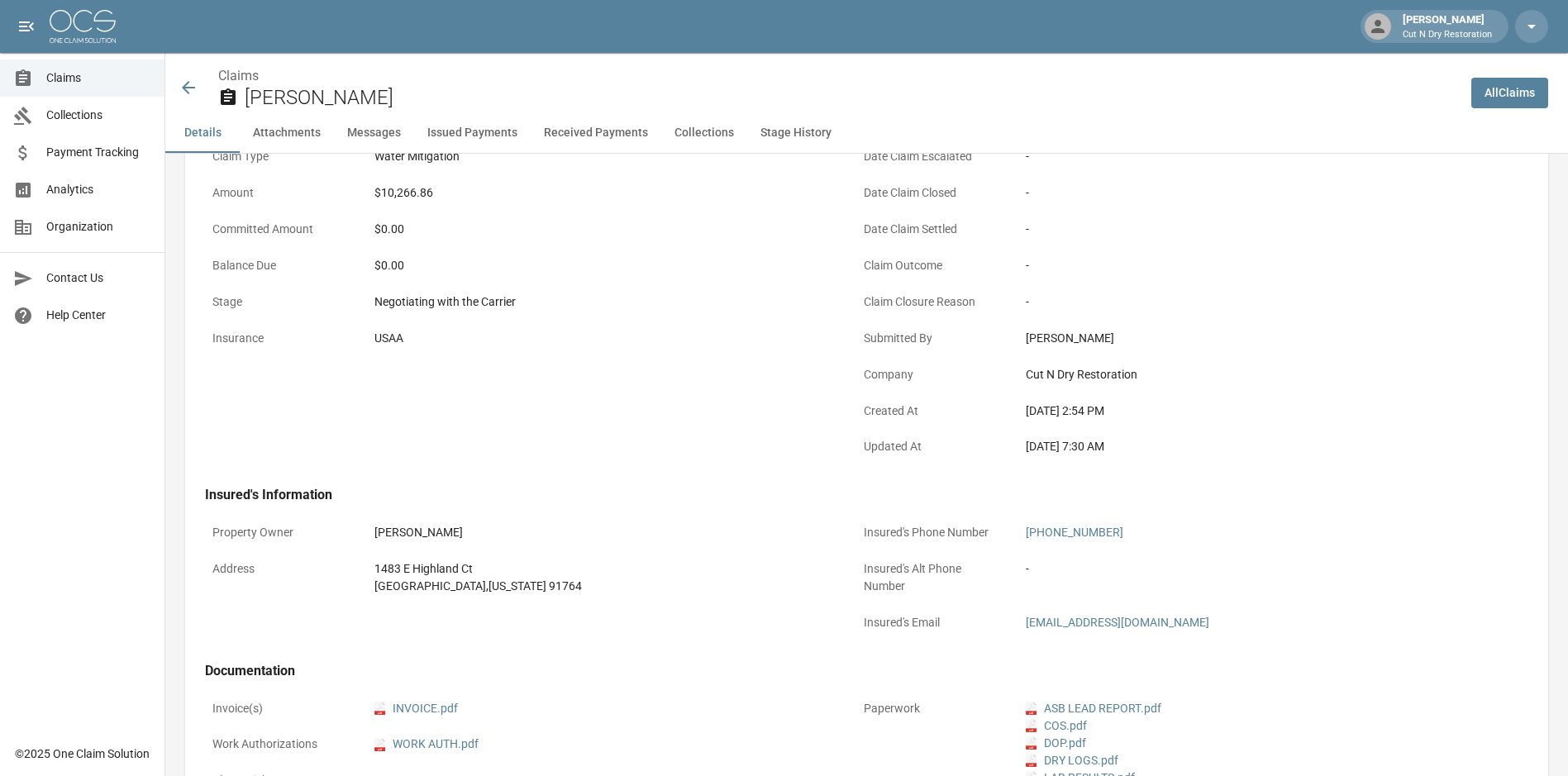
scroll to position [248, 0]
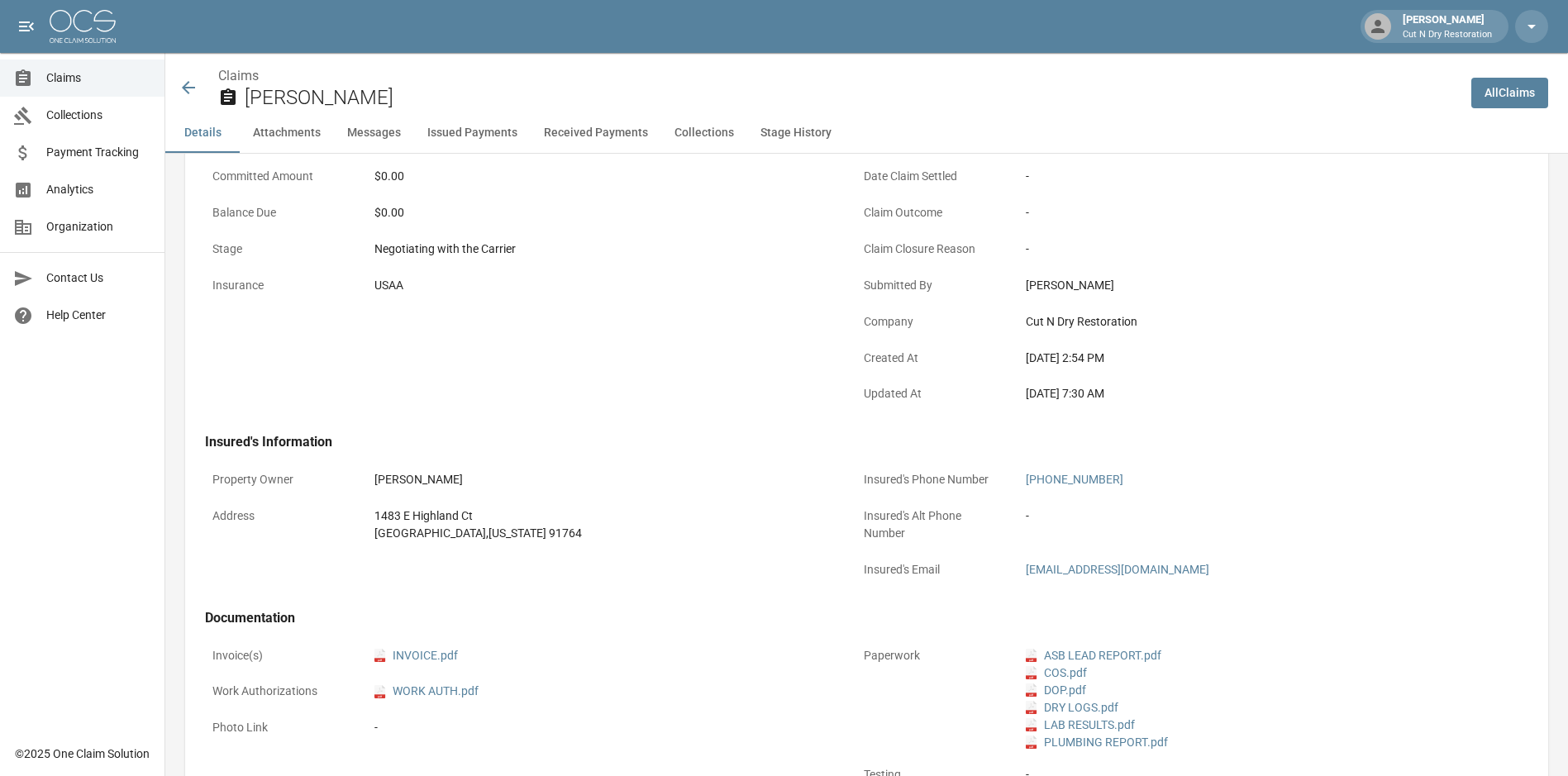
click at [310, 132] on button "Attachments" at bounding box center [286, 133] width 94 height 40
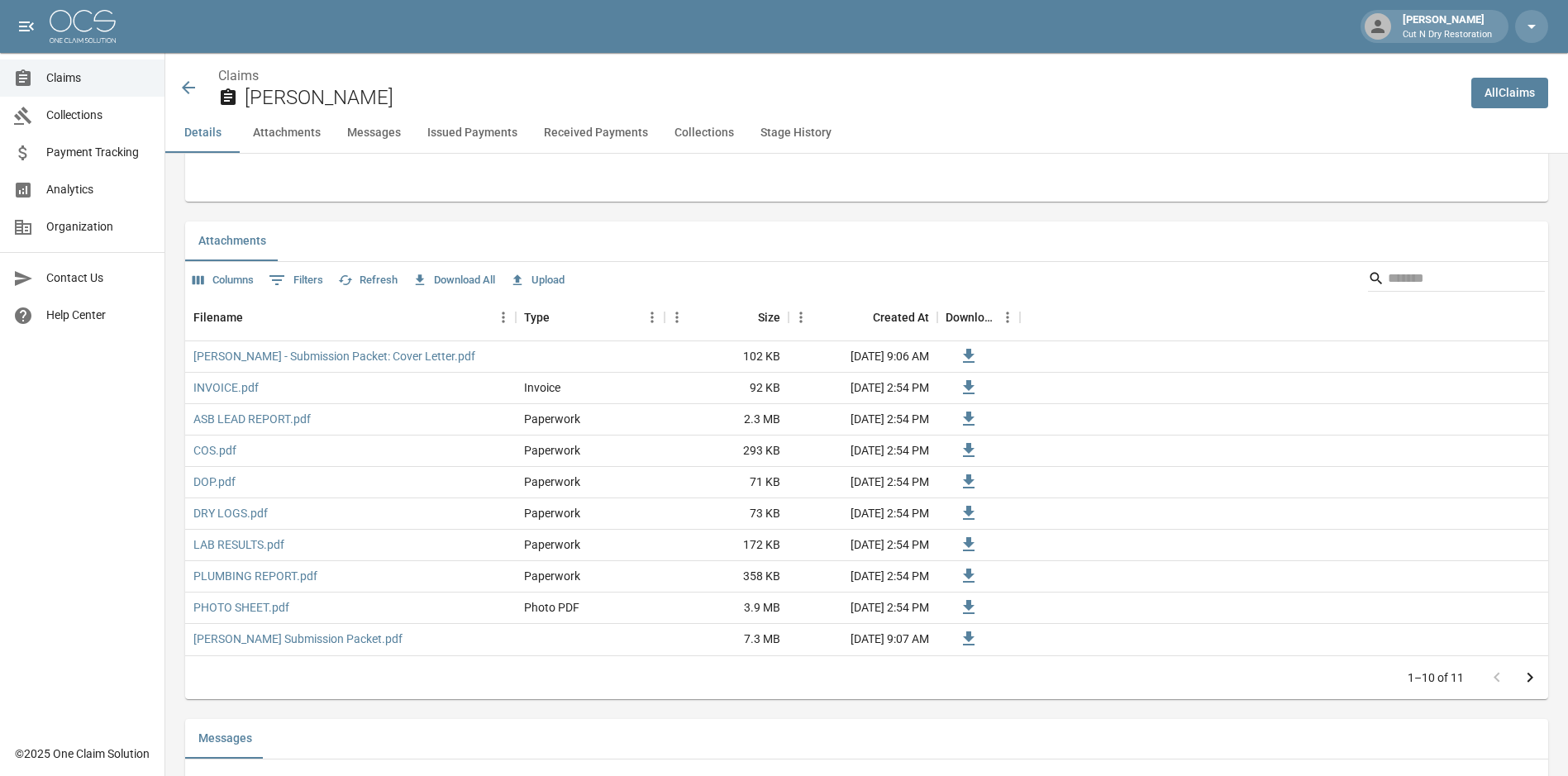
scroll to position [1044, 0]
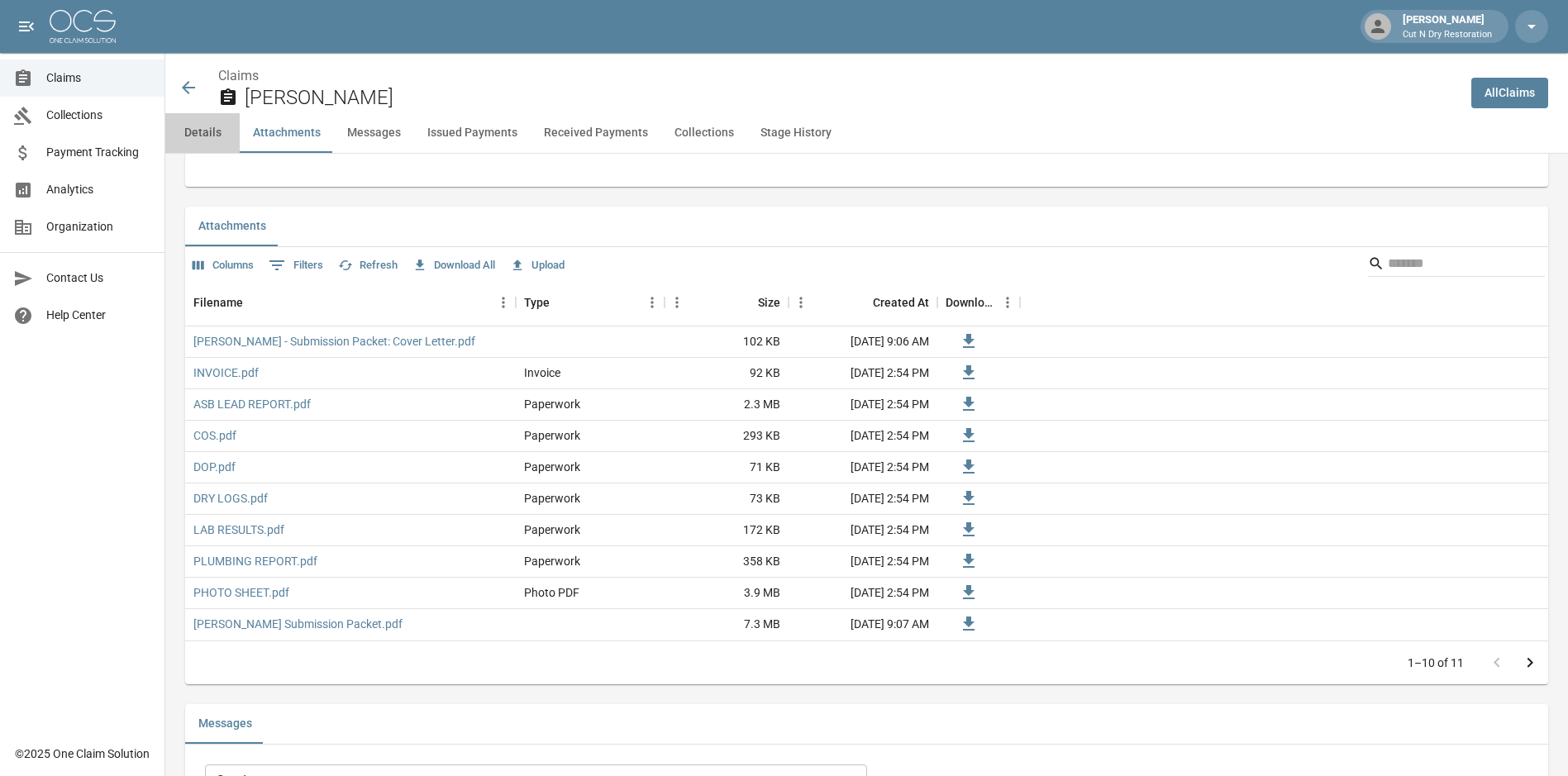
click at [195, 138] on button "Details" at bounding box center [202, 133] width 74 height 40
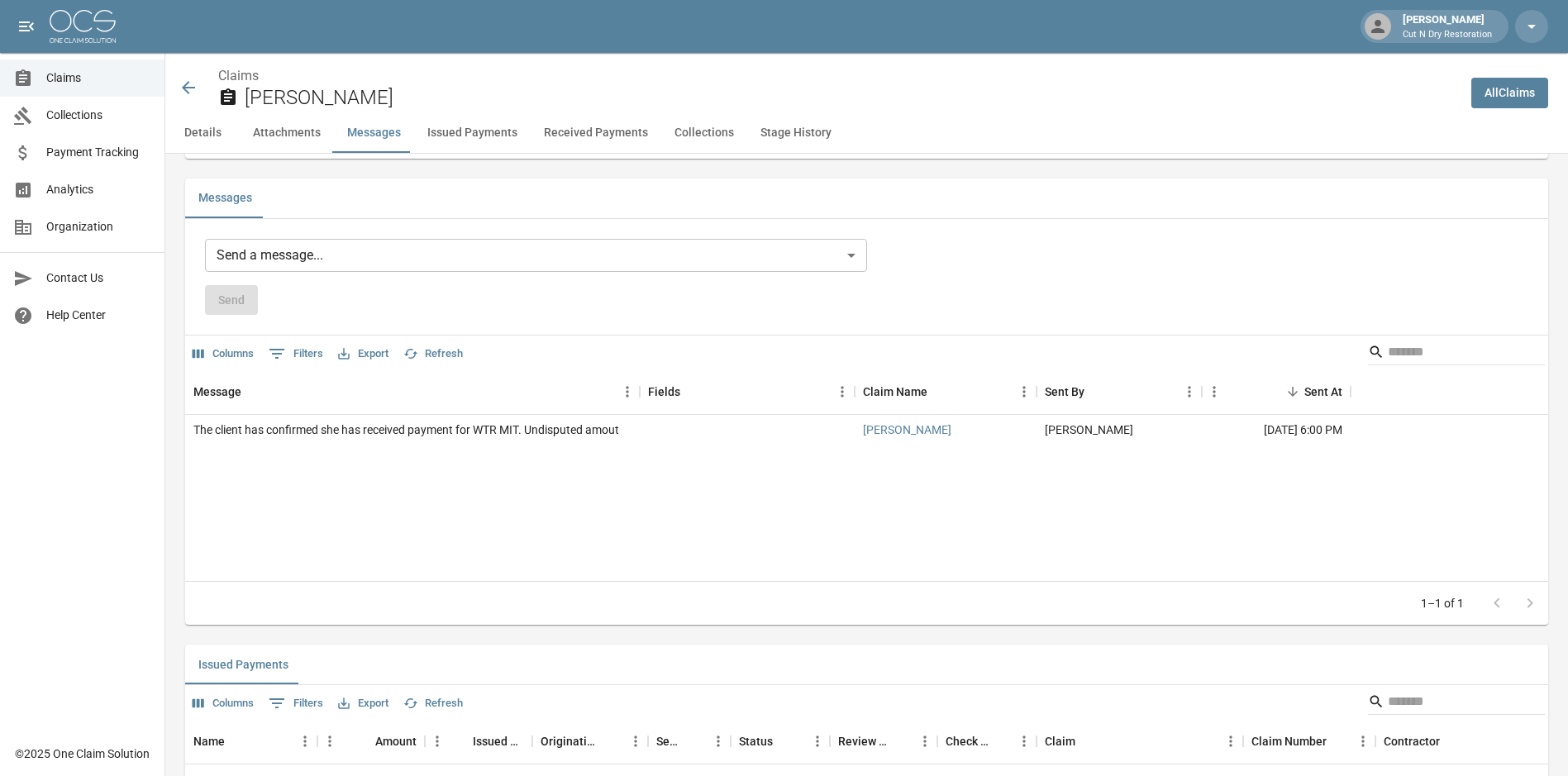
scroll to position [1571, 0]
click at [400, 434] on div "The client has confirmed she has received payment for WTR MIT. Undisputed amout" at bounding box center [406, 428] width 426 height 16
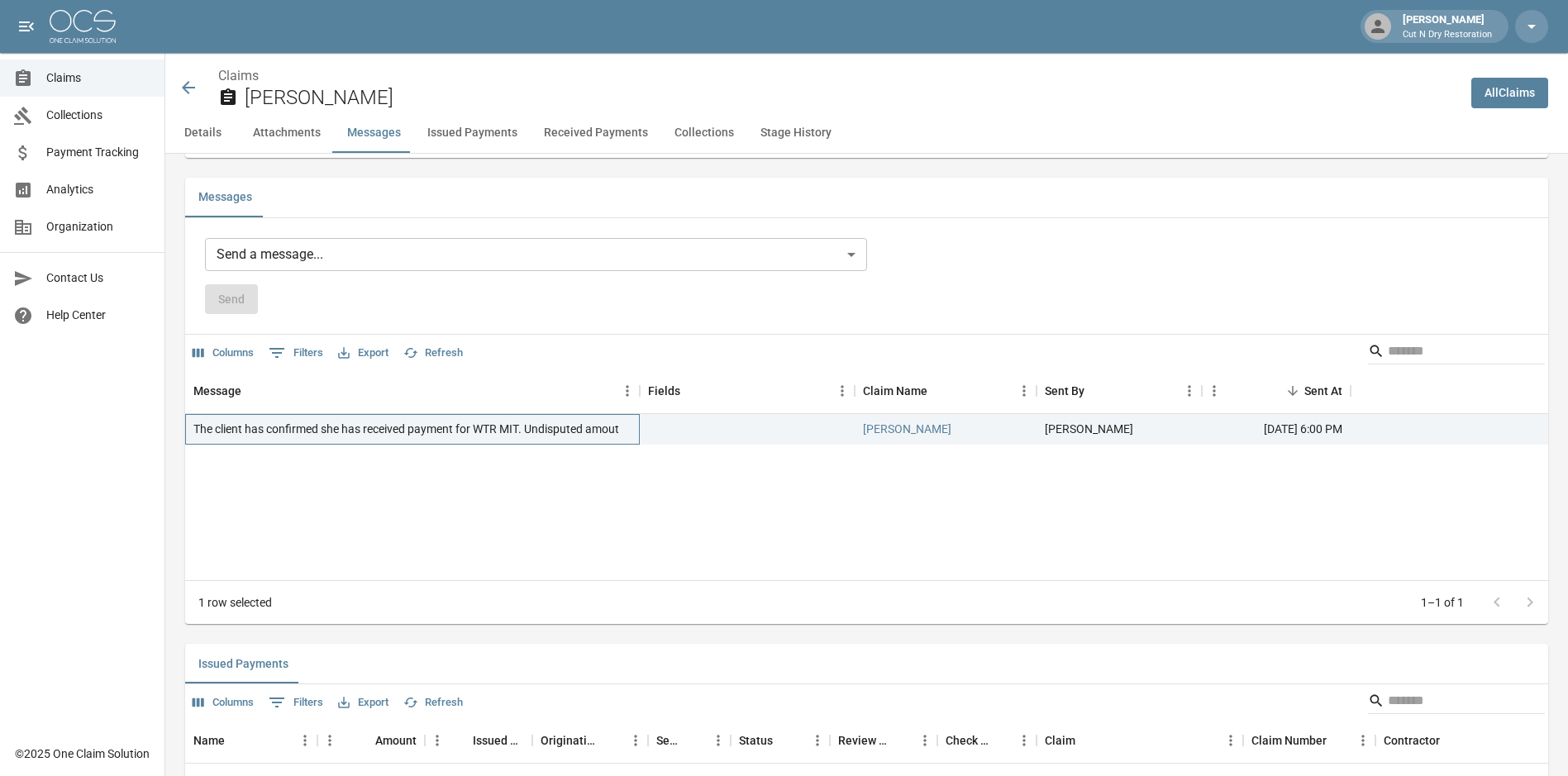
click at [504, 434] on div "The client has confirmed she has received payment for WTR MIT. Undisputed amout" at bounding box center [406, 428] width 426 height 16
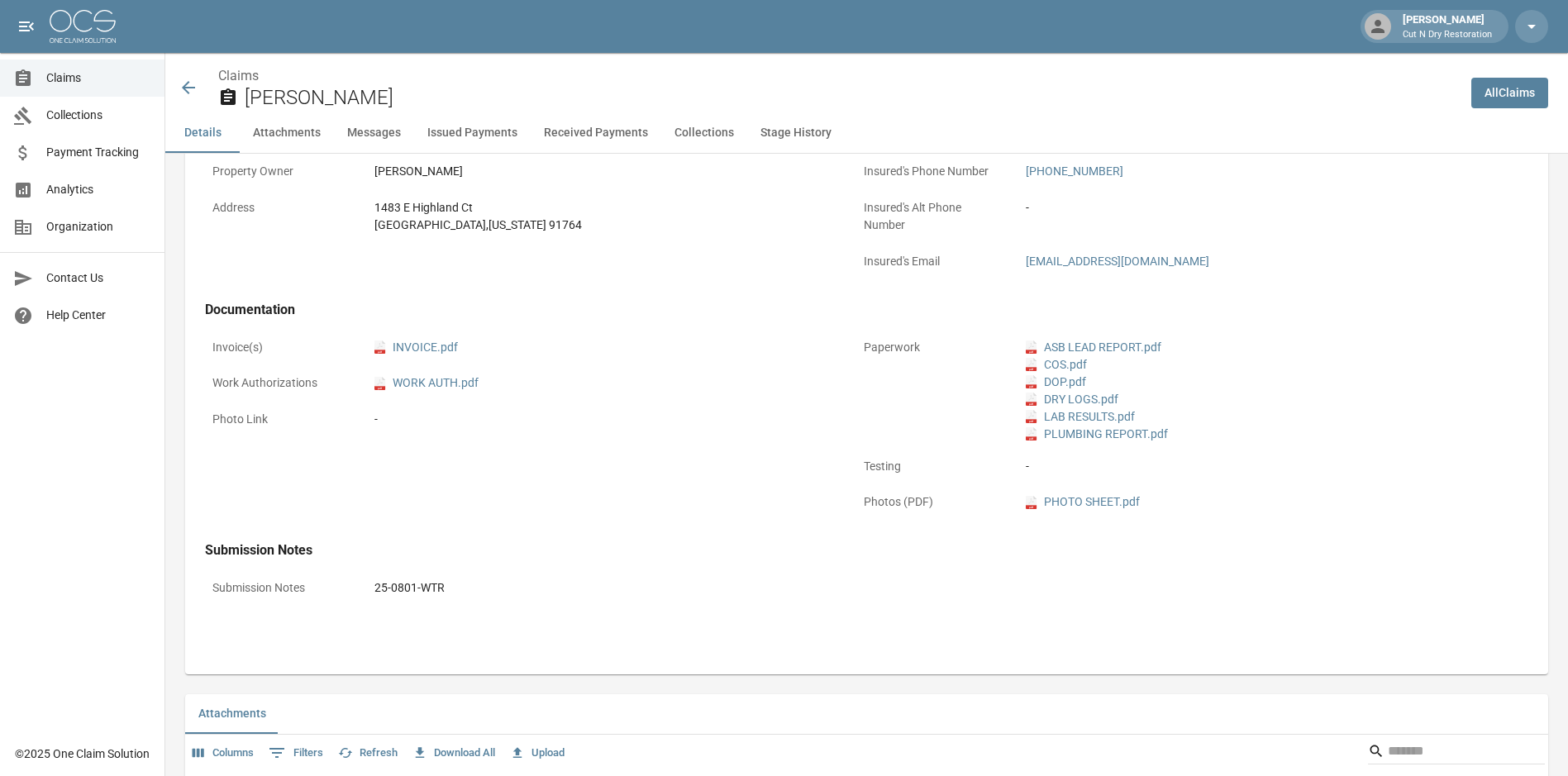
scroll to position [496, 0]
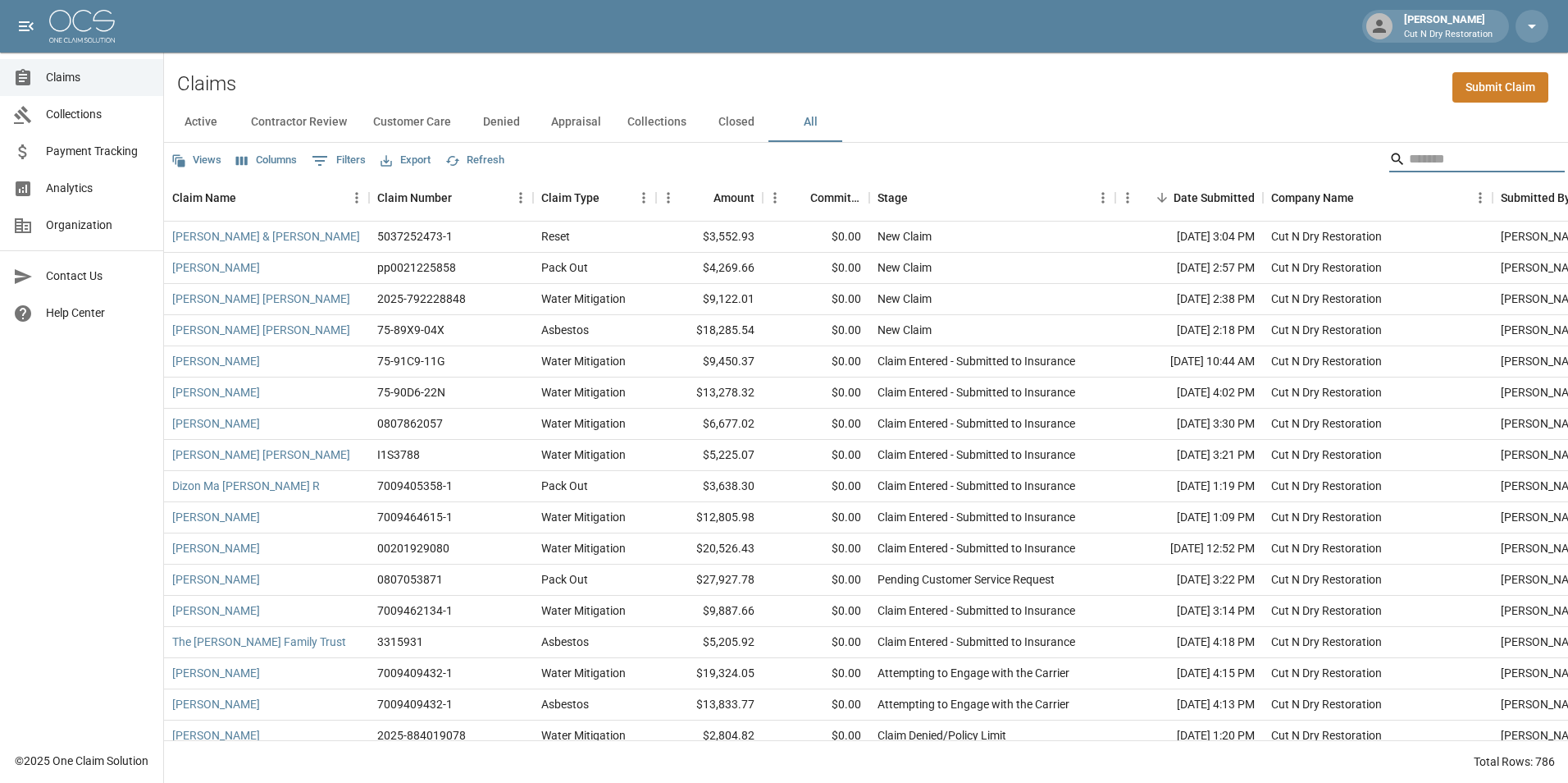
click at [1420, 160] on input "Search" at bounding box center [1474, 159] width 131 height 27
click at [1421, 155] on input "Search" at bounding box center [1474, 159] width 131 height 27
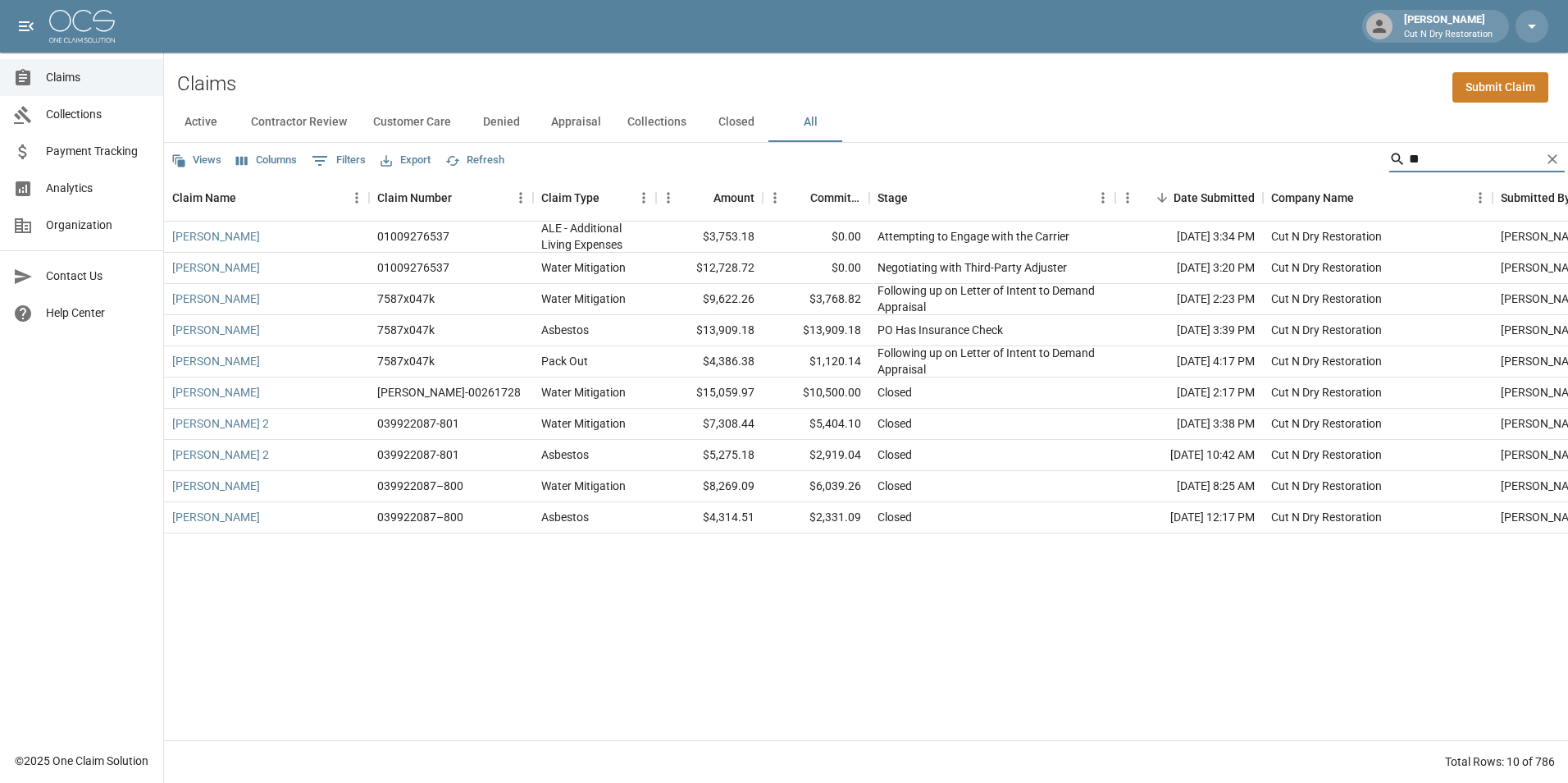
type input "*"
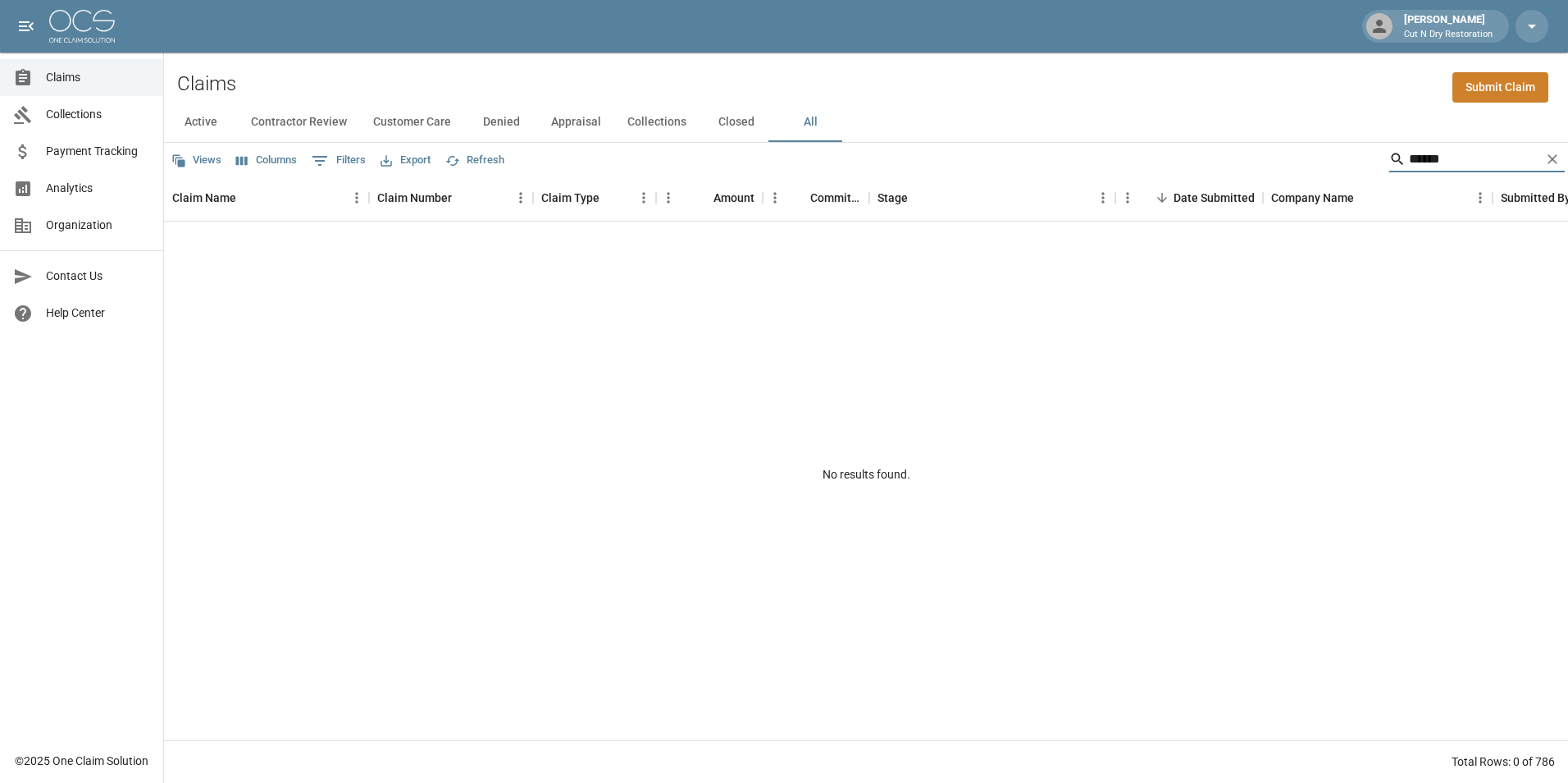
type input "*******"
drag, startPoint x: 1475, startPoint y: 159, endPoint x: 1243, endPoint y: 167, distance: 232.1
click at [1243, 167] on div "Views Columns 0 Filters Export Refresh *******" at bounding box center [866, 159] width 1404 height 33
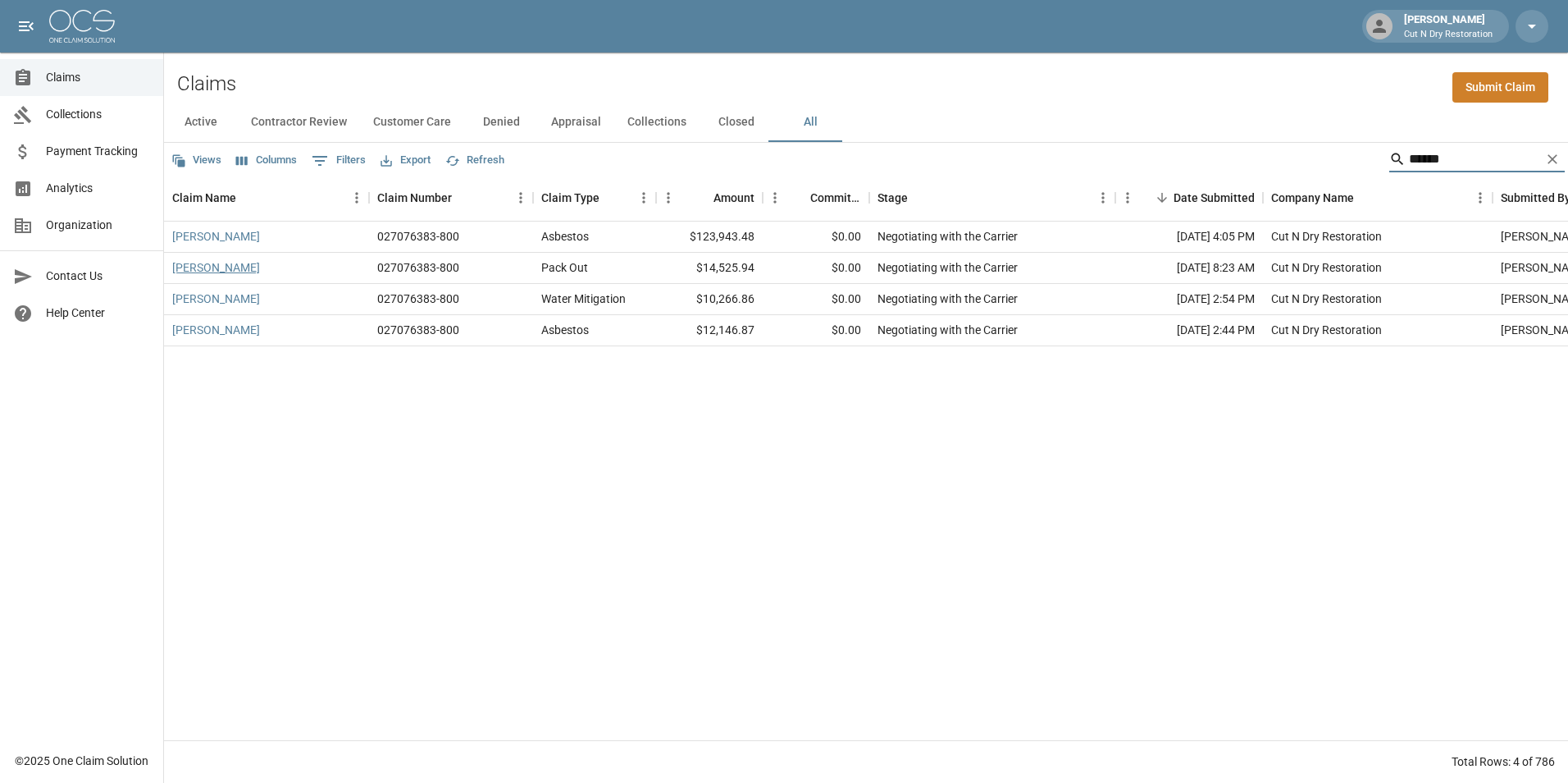
type input "******"
click at [227, 273] on link "[PERSON_NAME]" at bounding box center [216, 267] width 88 height 16
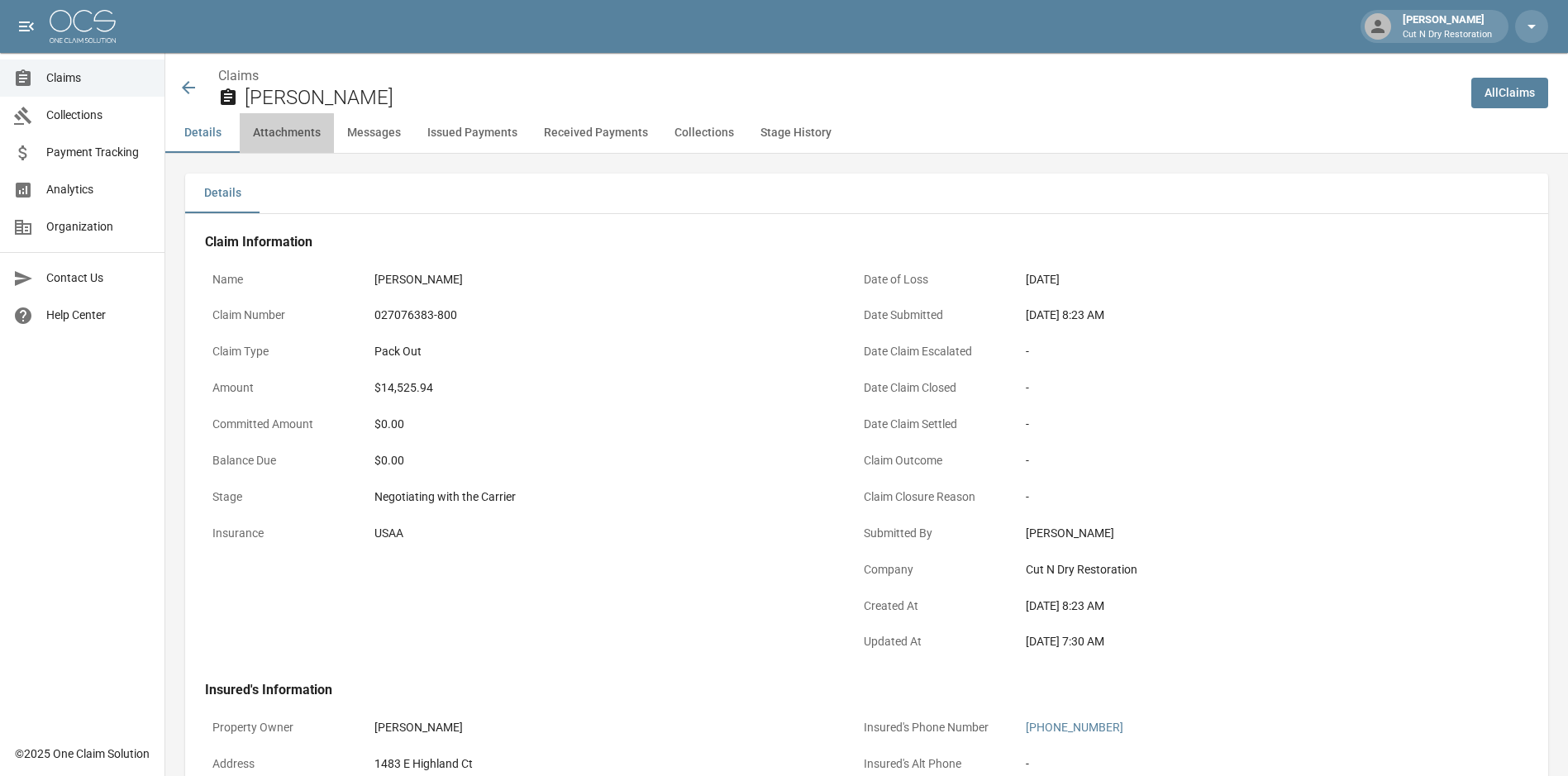
click at [277, 146] on button "Attachments" at bounding box center [286, 133] width 94 height 40
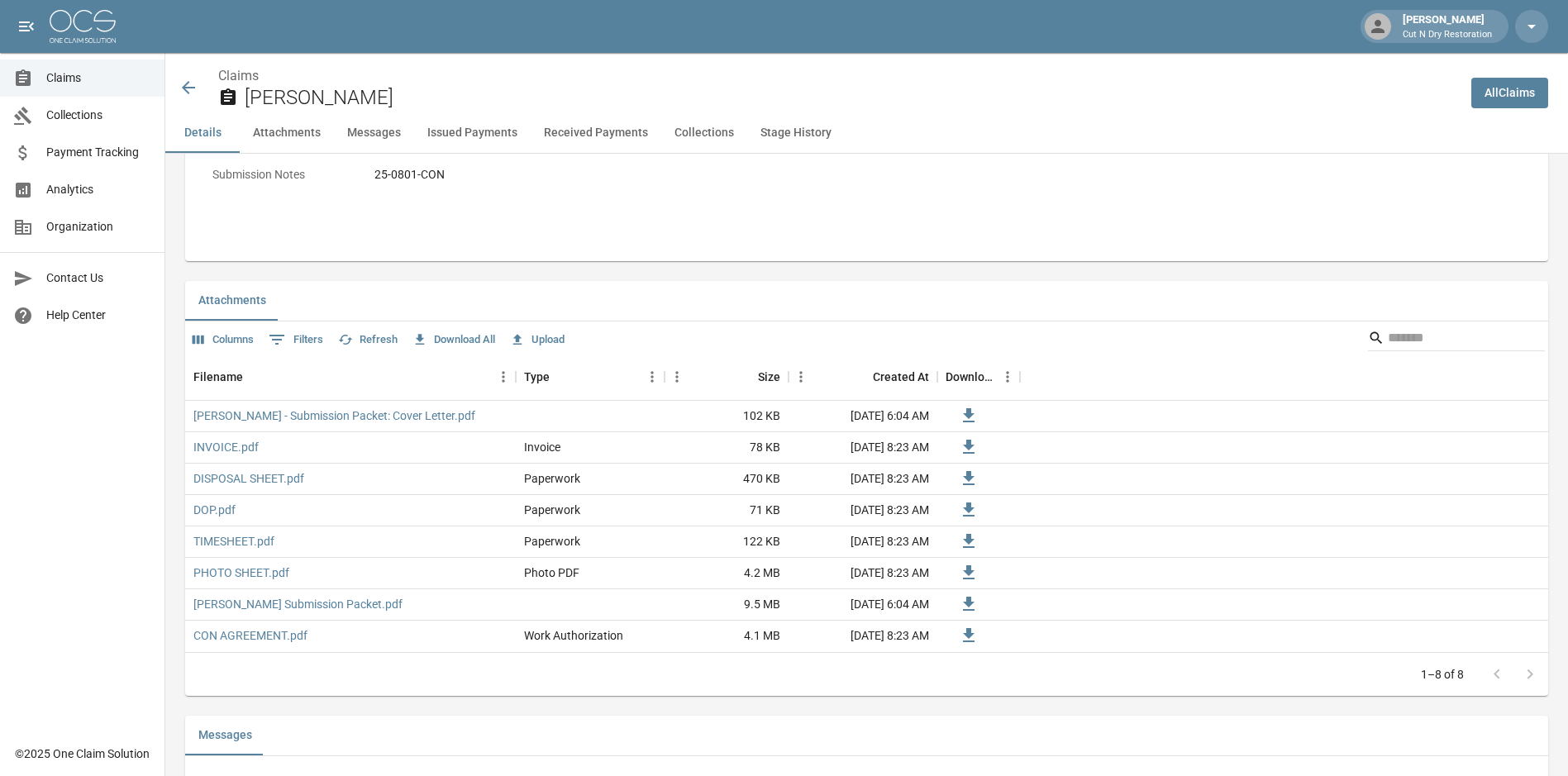
scroll to position [992, 0]
